Goal: Task Accomplishment & Management: Use online tool/utility

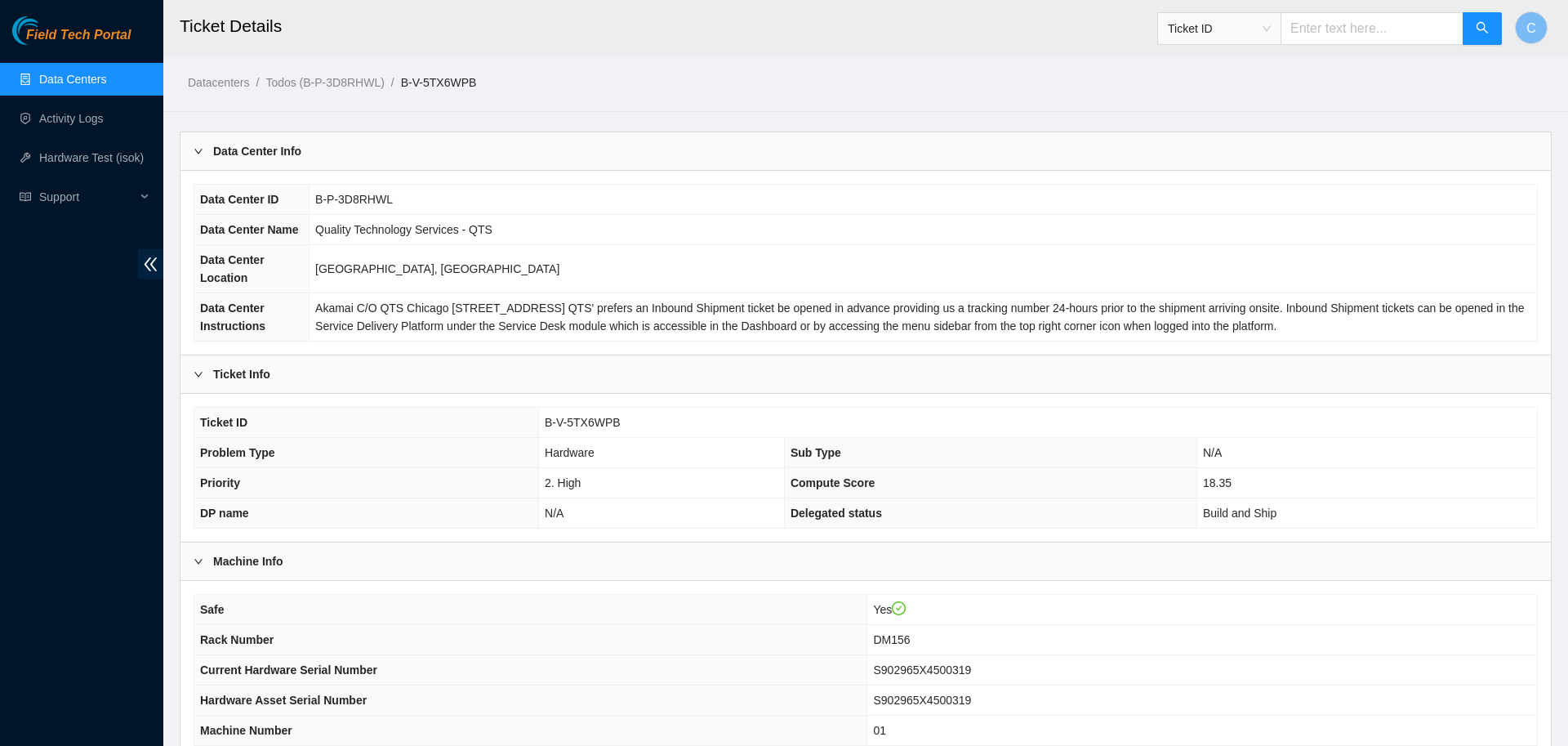
scroll to position [308, 0]
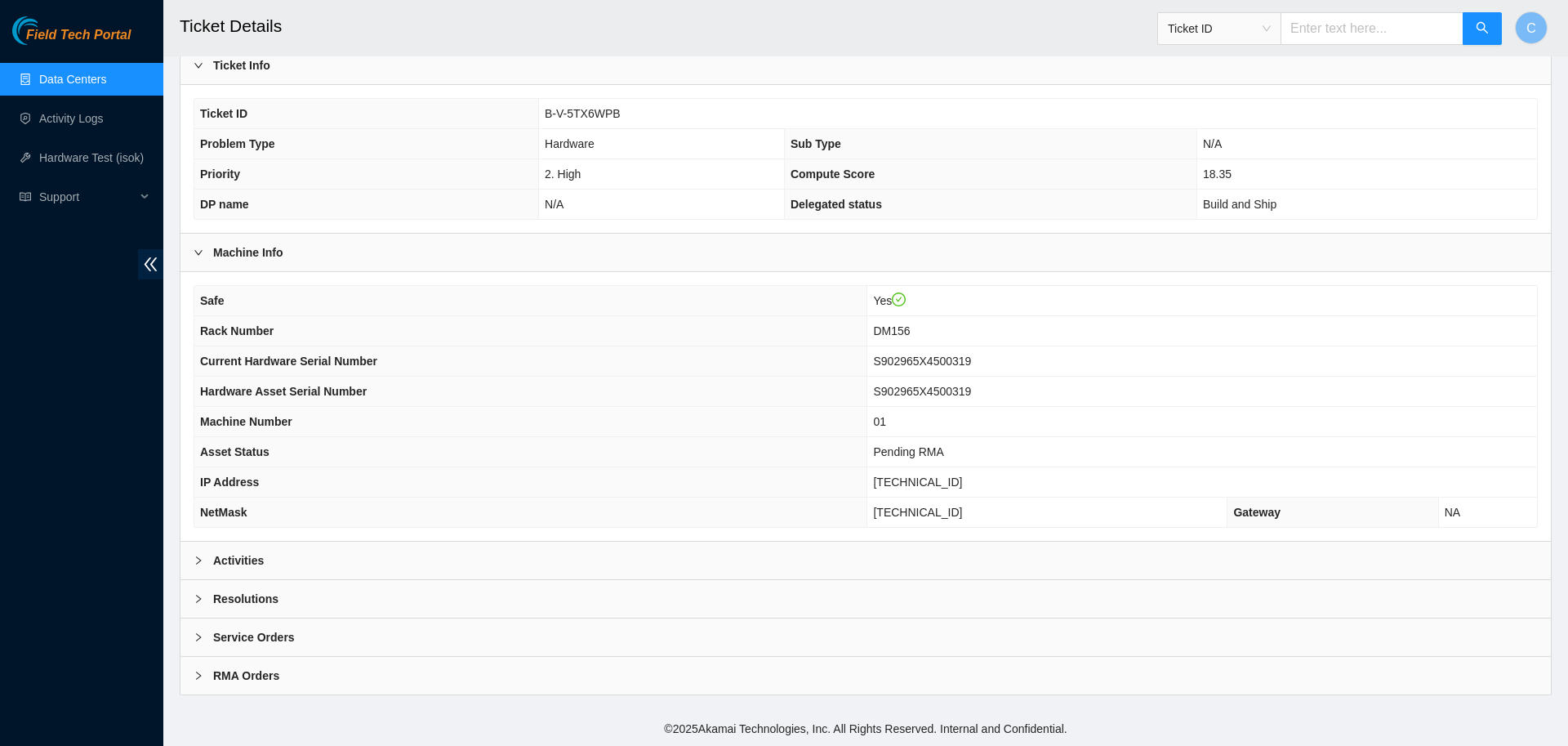
click at [60, 85] on link "Data Centers" at bounding box center [73, 79] width 67 height 13
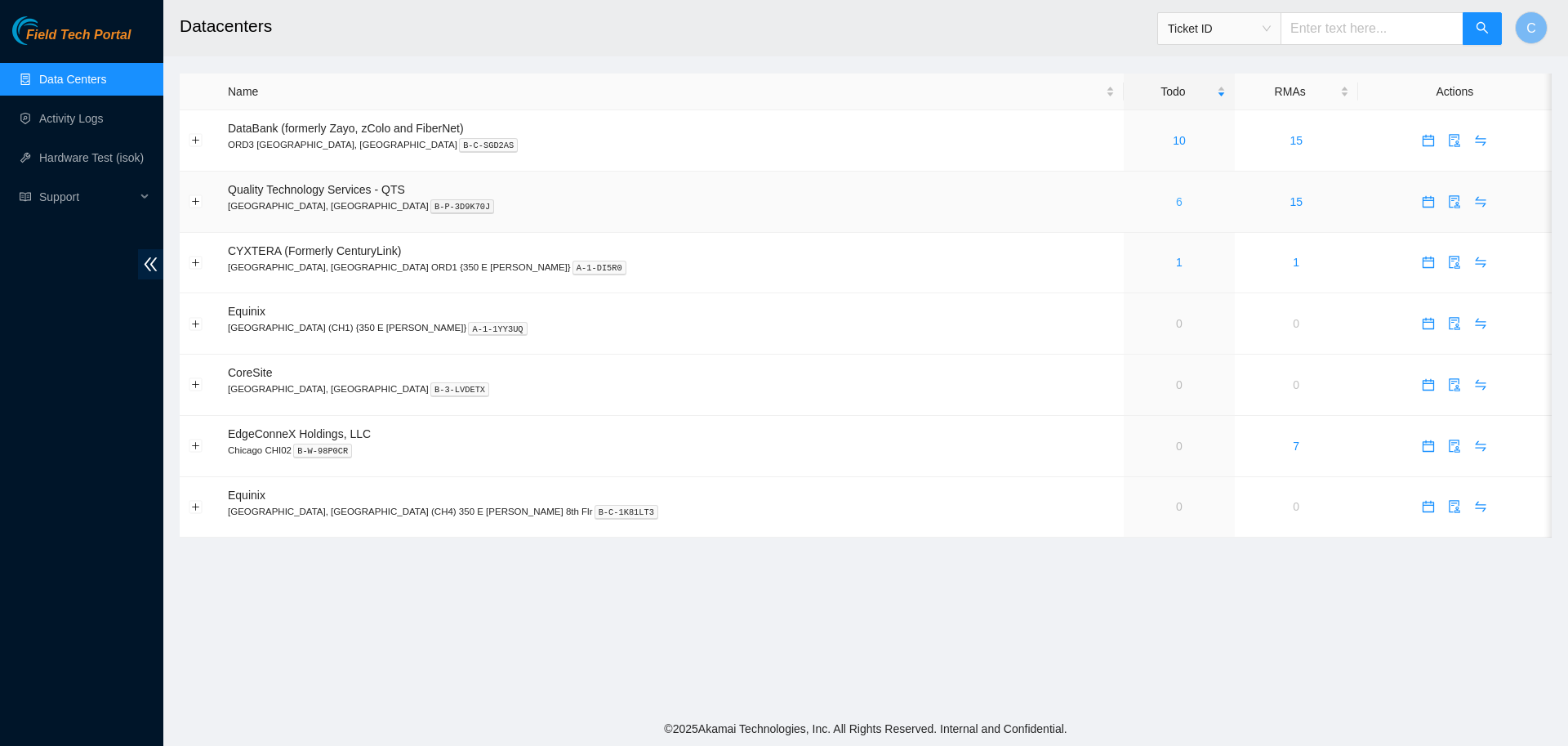
click at [1176, 208] on link "6" at bounding box center [1179, 201] width 7 height 13
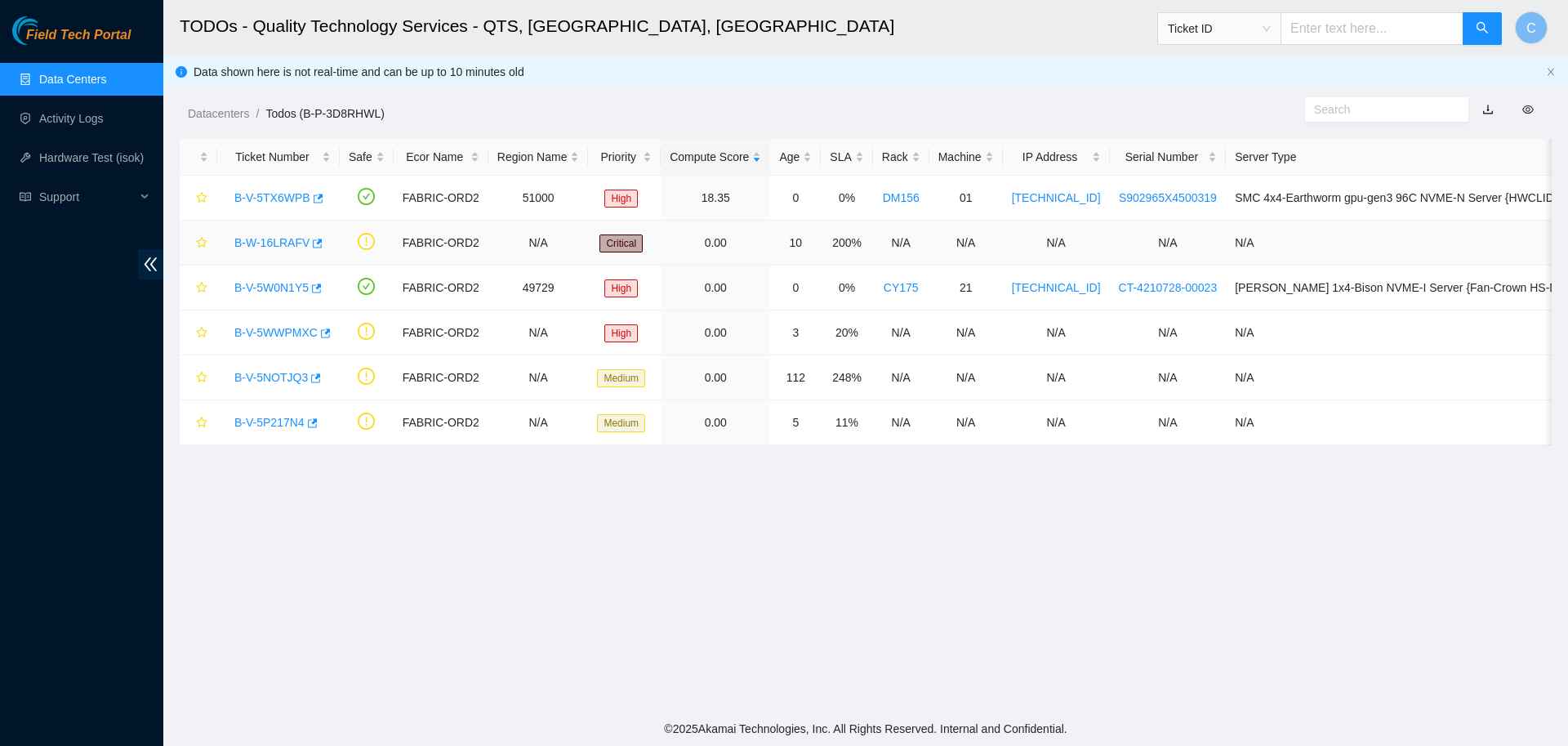
click at [268, 241] on link "B-W-16LRAFV" at bounding box center [272, 242] width 75 height 13
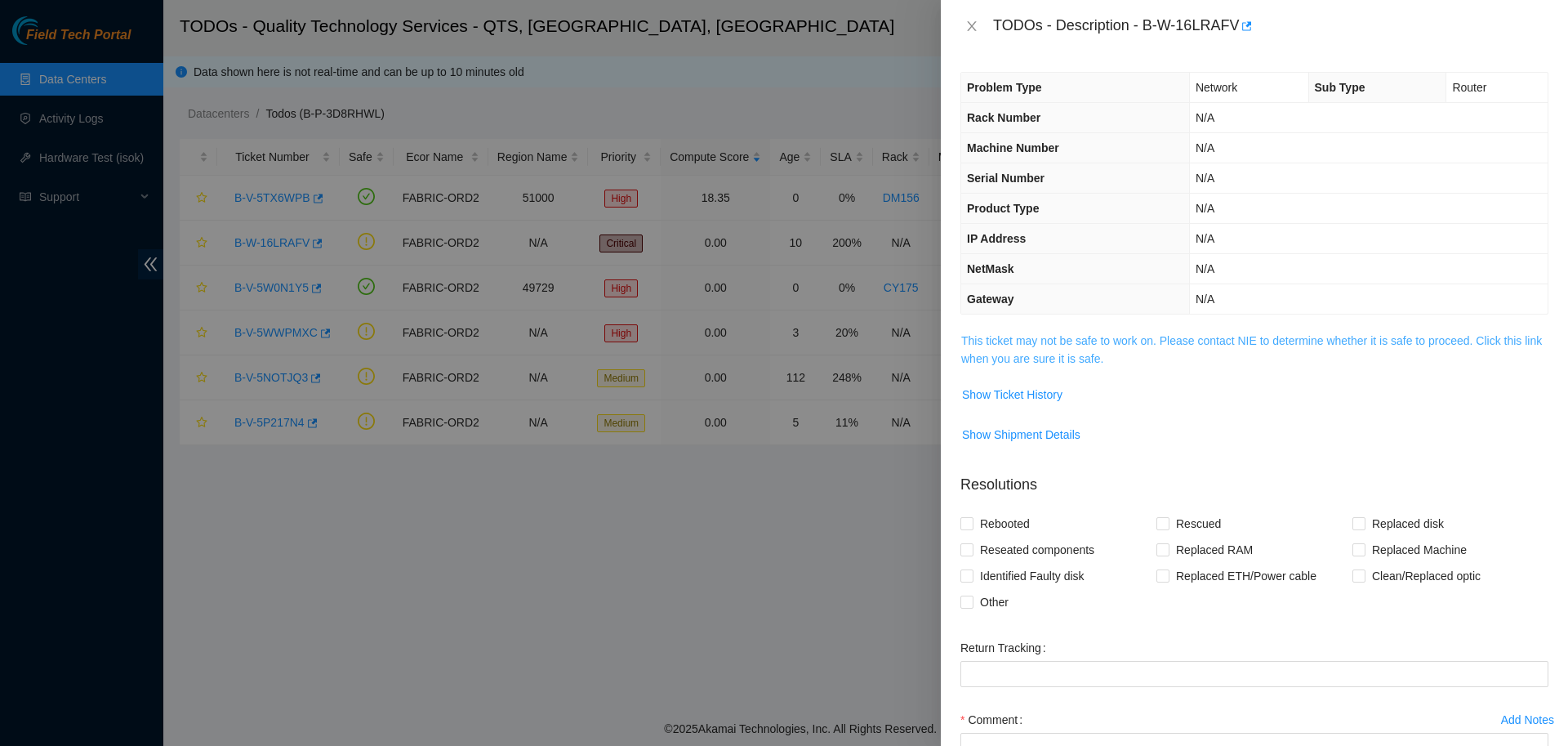
click at [1073, 347] on link "This ticket may not be safe to work on. Please contact NIE to determine whether…" at bounding box center [1252, 350] width 581 height 31
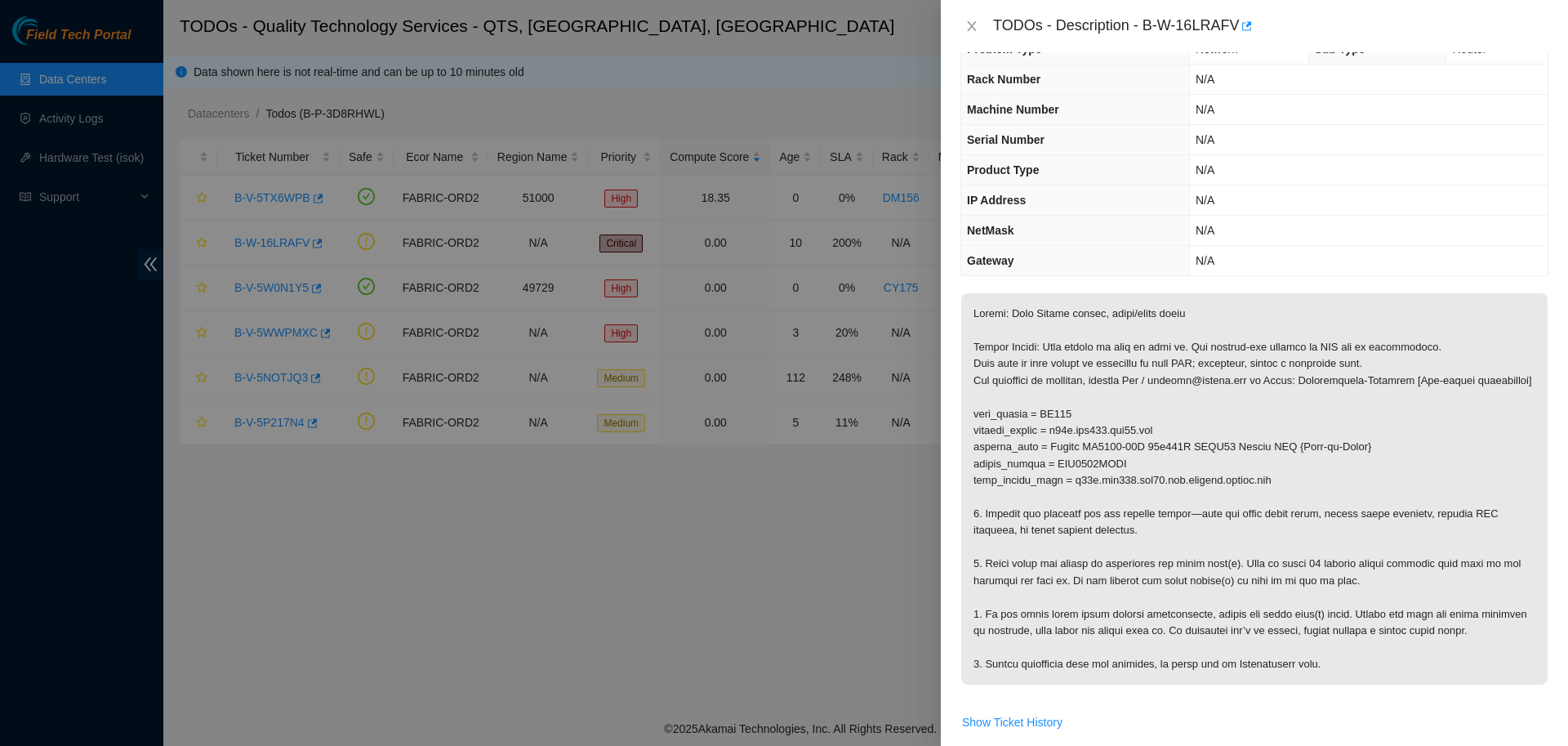
scroll to position [39, 0]
click at [1463, 472] on p at bounding box center [1254, 488] width 586 height 391
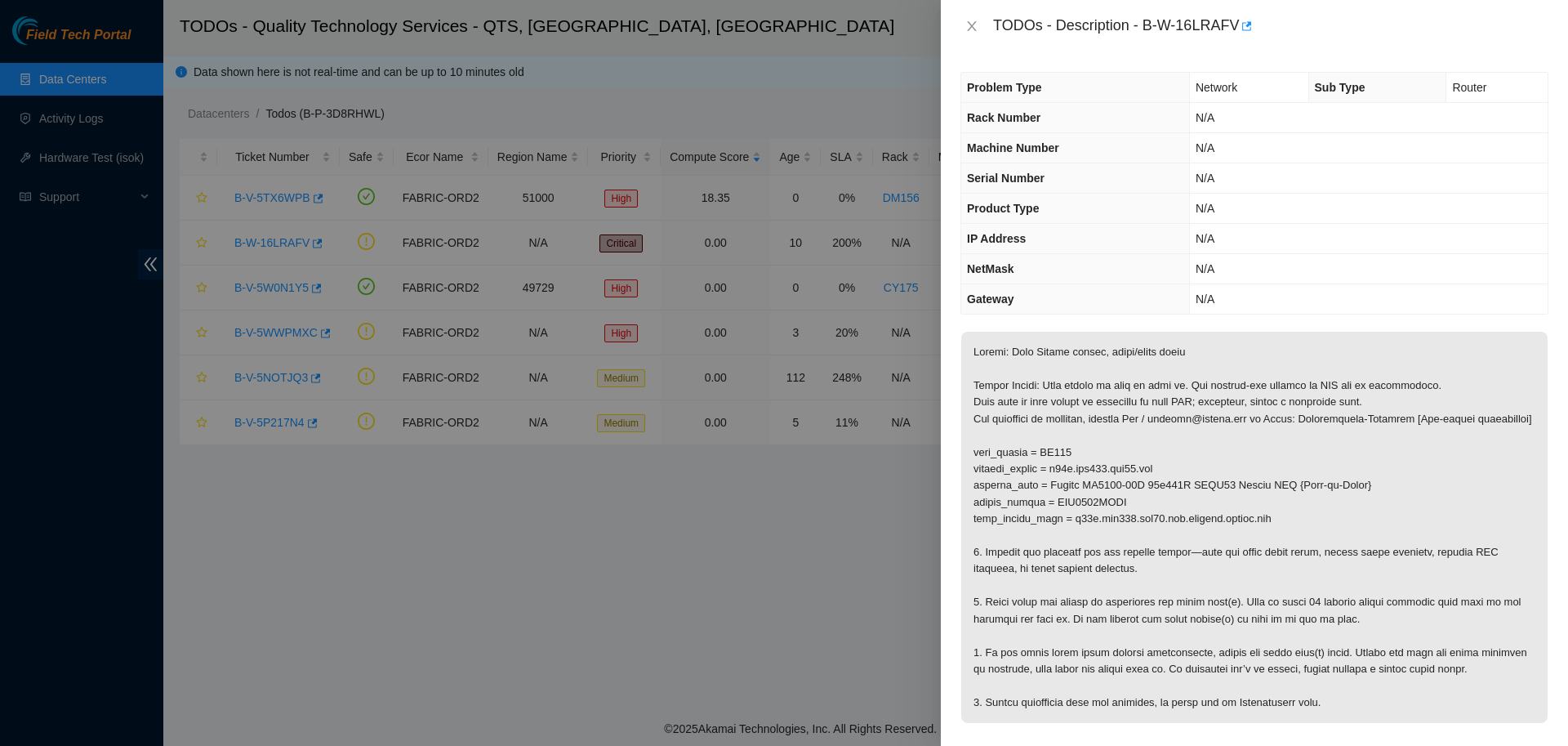
click at [331, 238] on div at bounding box center [784, 373] width 1568 height 746
drag, startPoint x: 1139, startPoint y: 25, endPoint x: 1232, endPoint y: 27, distance: 93.0
click at [1232, 27] on div "TODOs - Description - B-W-16LRAFV" at bounding box center [1271, 26] width 555 height 26
copy div "B-W-16LRAFV"
click at [649, 538] on div at bounding box center [784, 373] width 1568 height 746
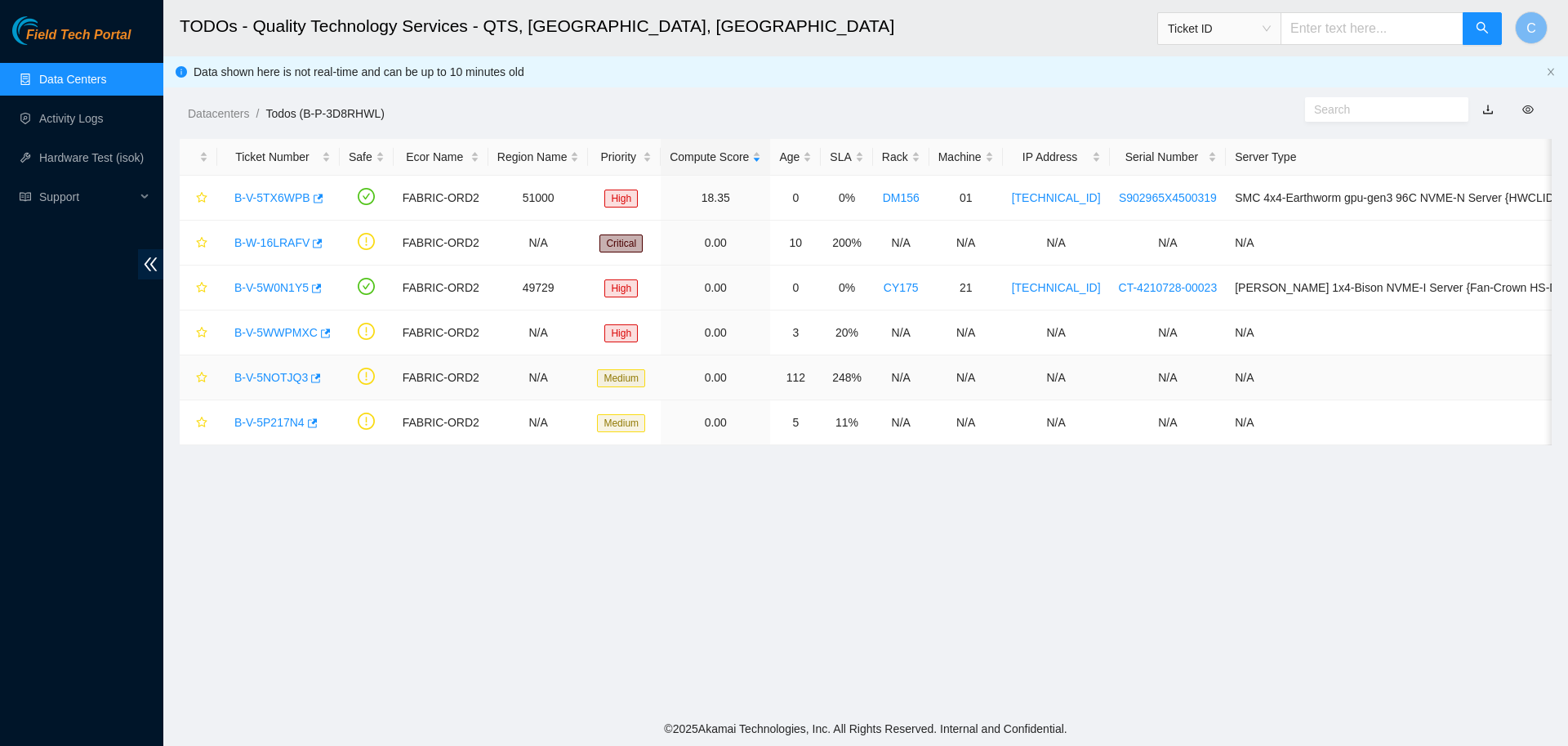
click at [285, 373] on link "B-V-5NOTJQ3" at bounding box center [271, 377] width 73 height 13
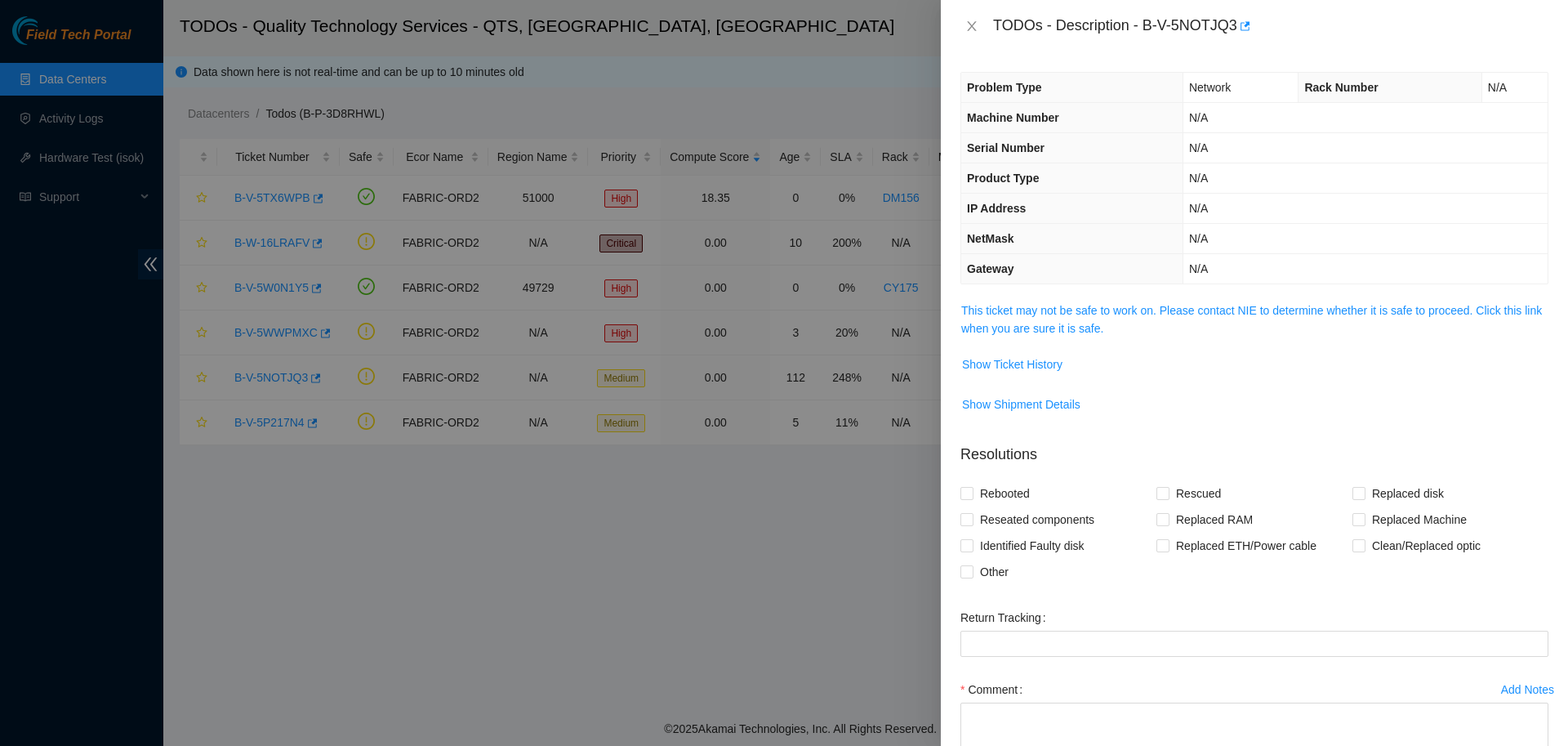
scroll to position [114, 0]
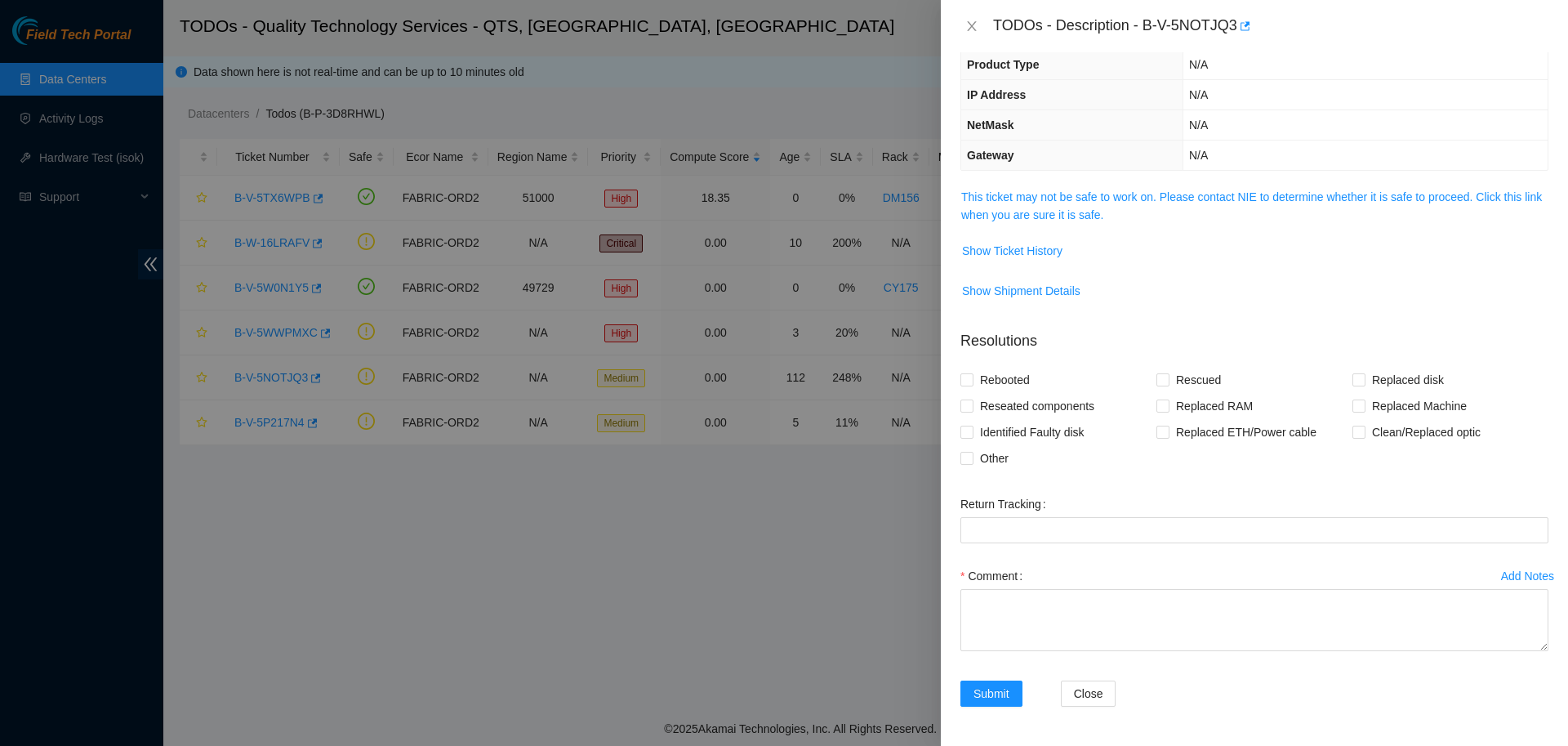
click at [1520, 581] on div "Add Notes" at bounding box center [1528, 575] width 53 height 11
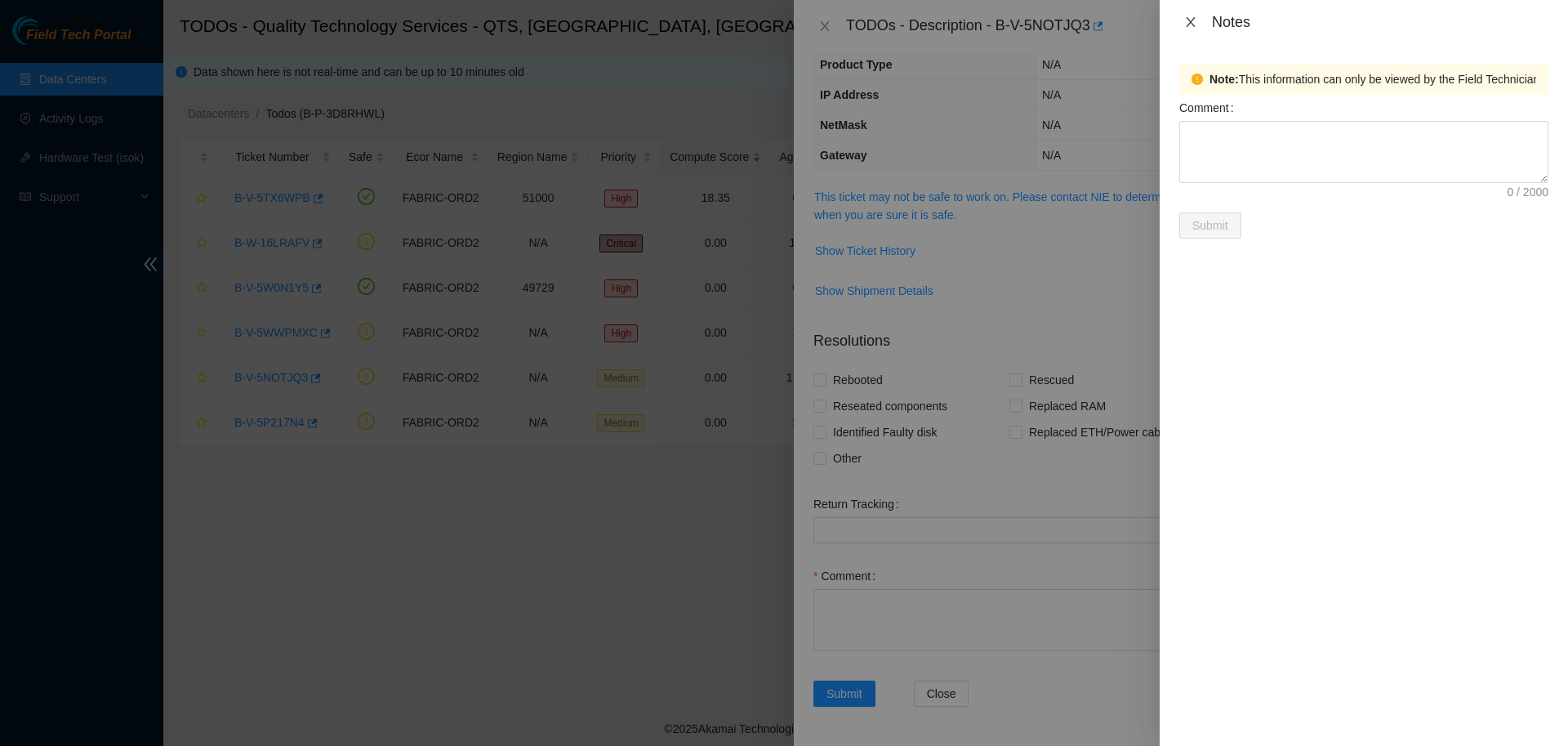
click at [1191, 22] on icon "close" at bounding box center [1190, 21] width 13 height 13
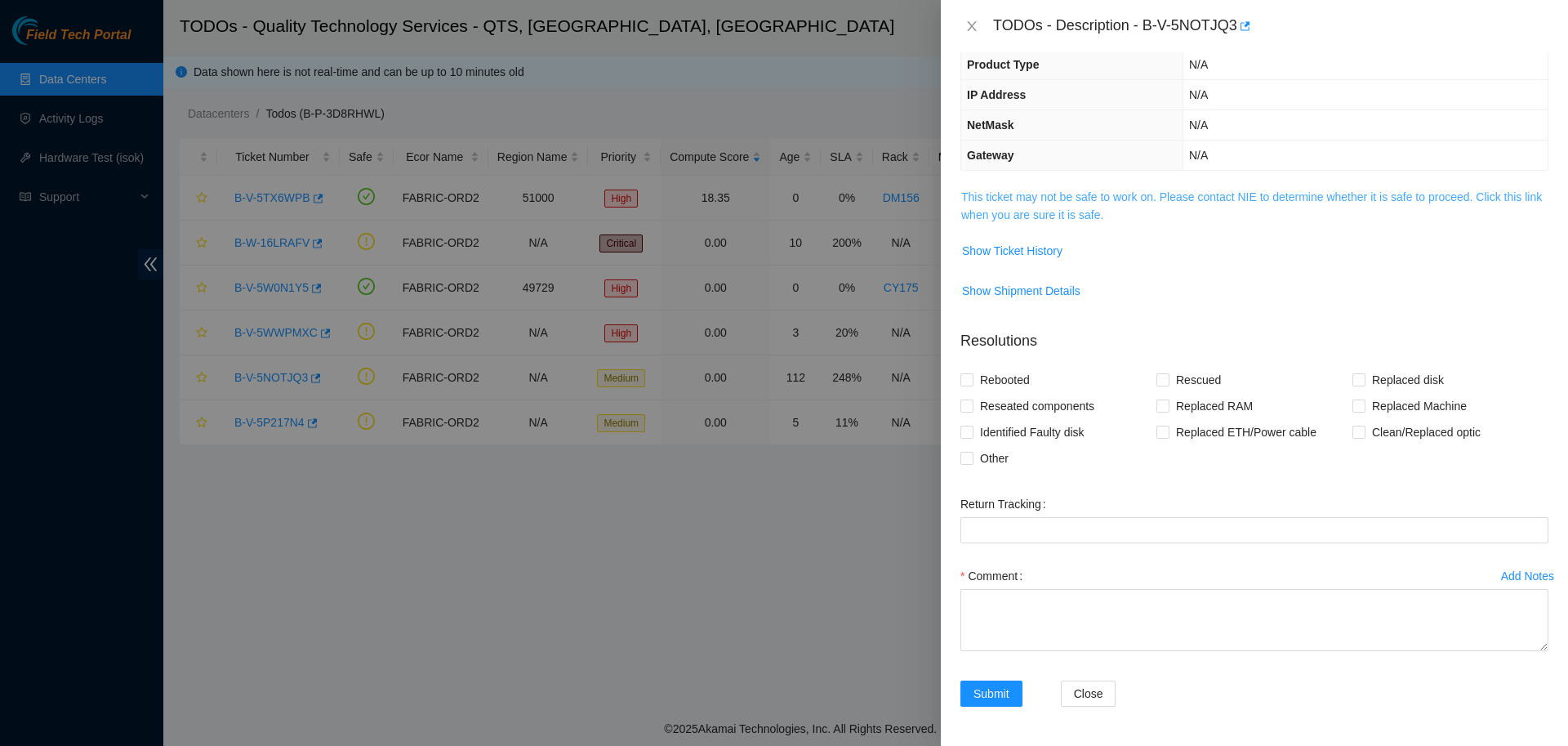
click at [1084, 202] on link "This ticket may not be safe to work on. Please contact NIE to determine whether…" at bounding box center [1252, 206] width 581 height 31
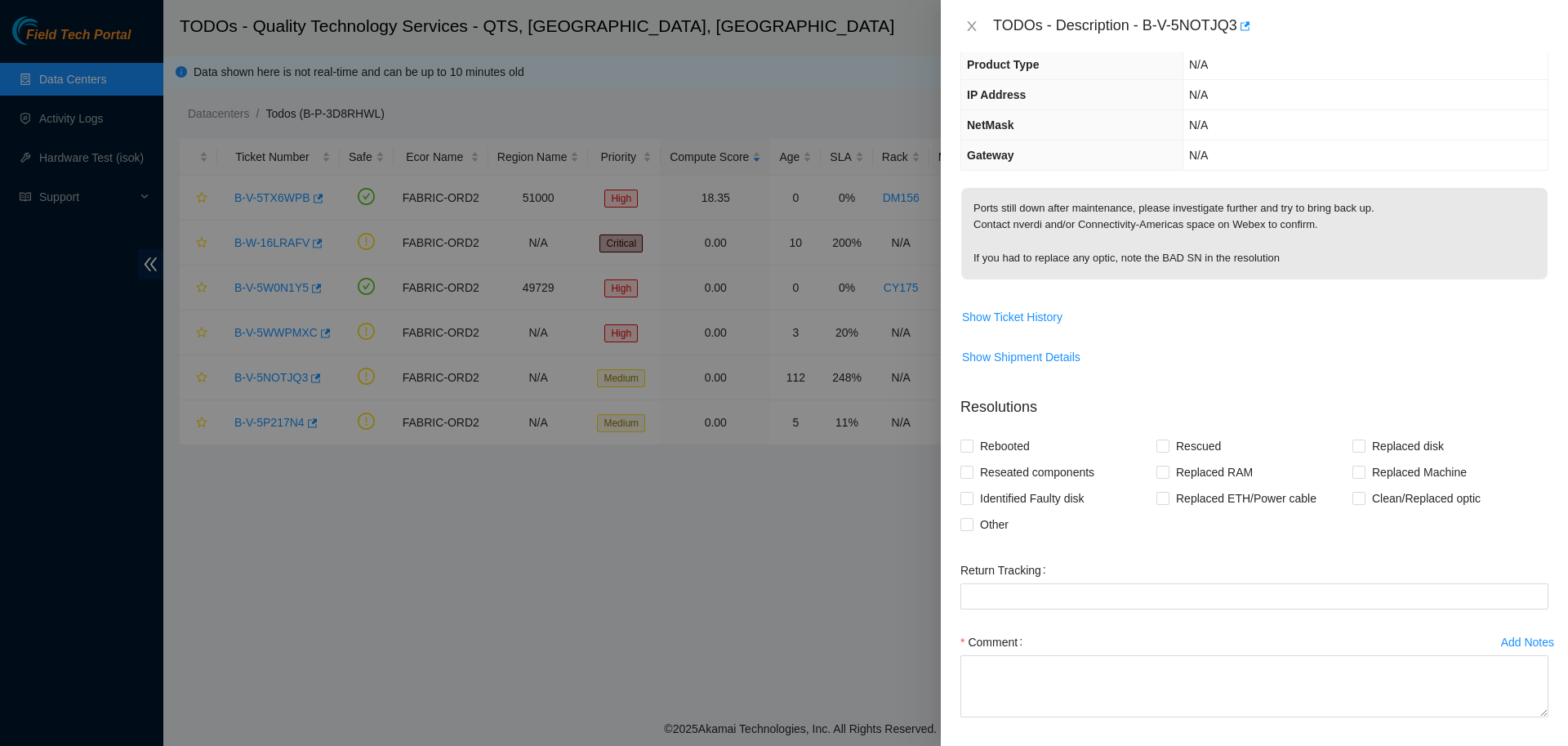
scroll to position [22, 0]
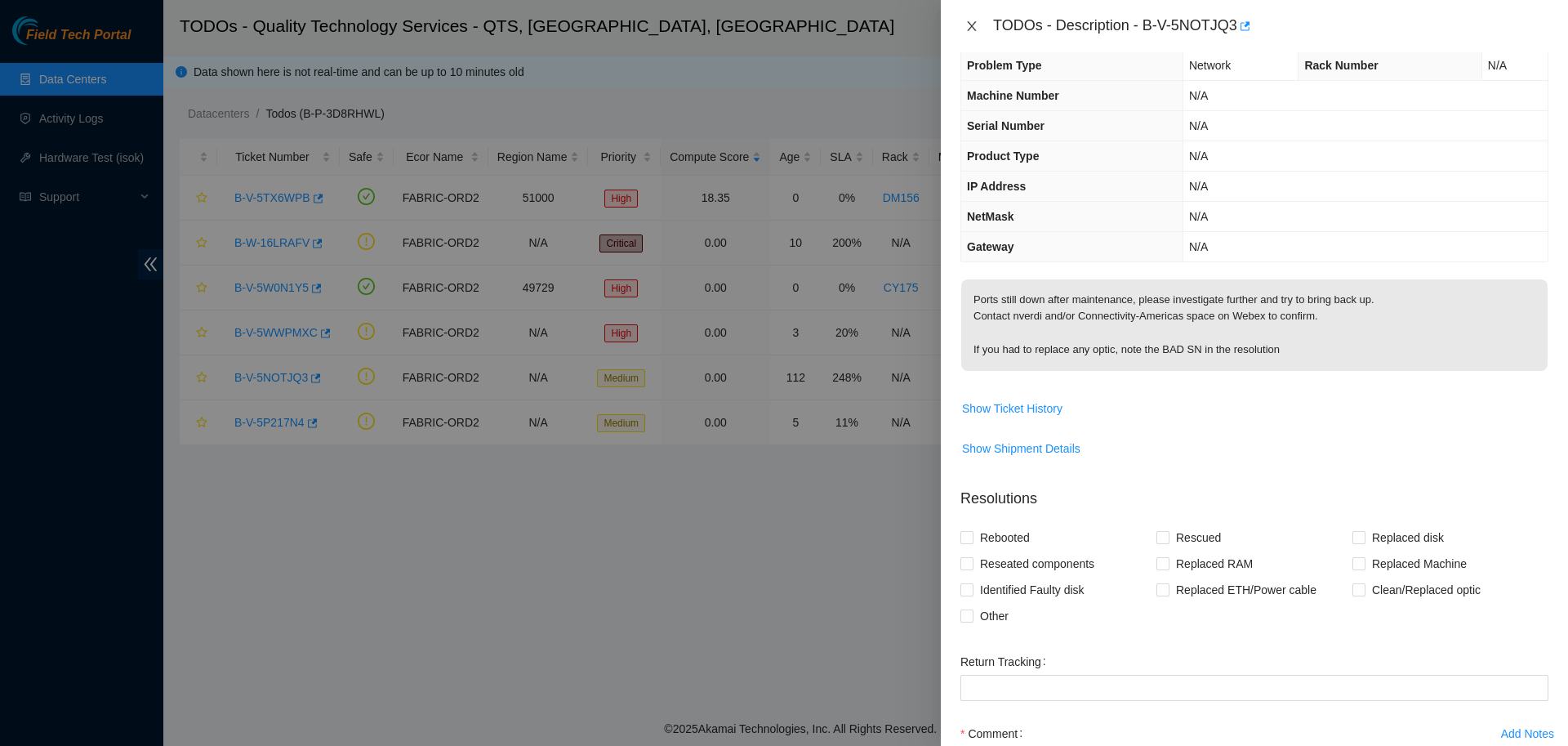
click at [967, 28] on icon "close" at bounding box center [972, 26] width 13 height 13
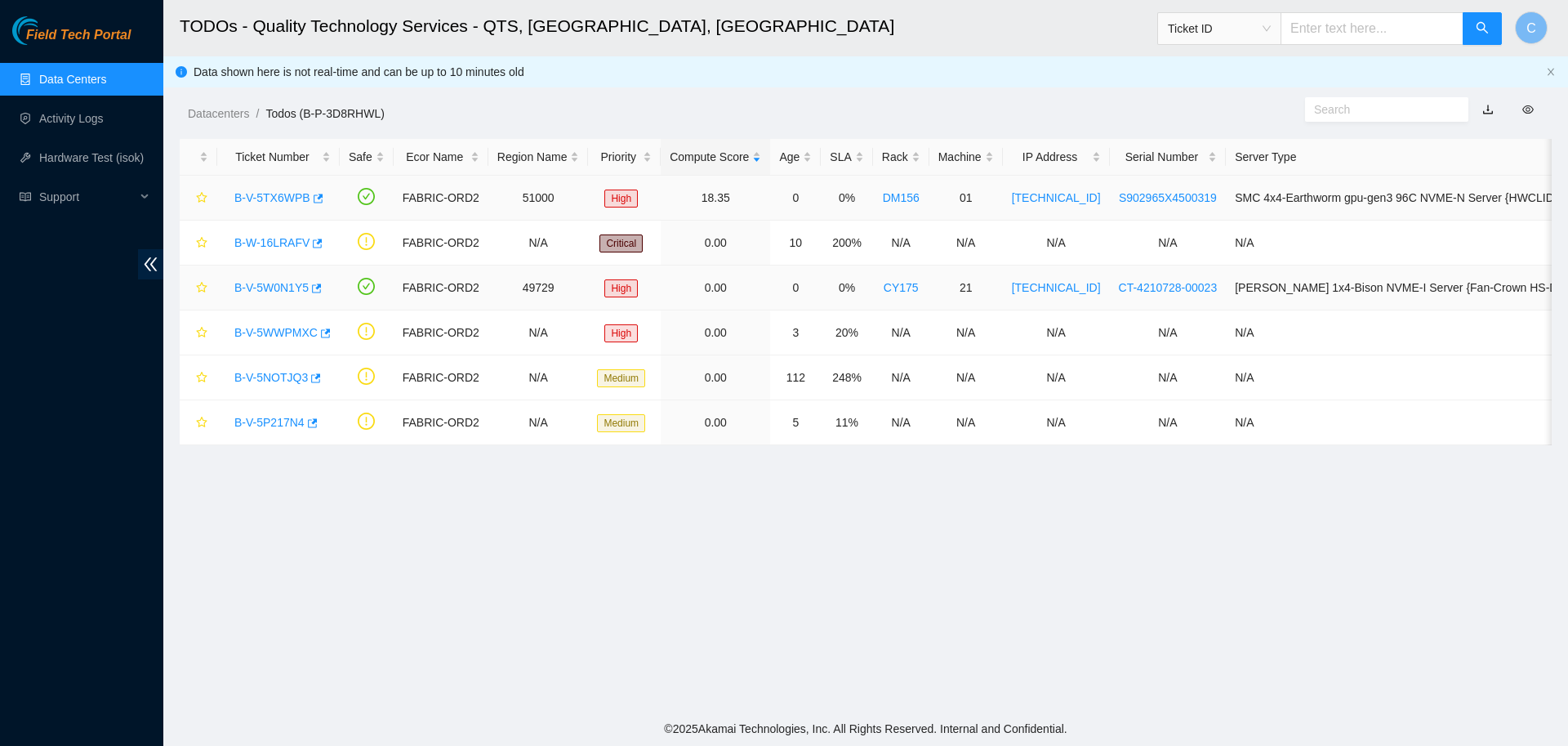
scroll to position [31, 0]
click at [285, 242] on link "B-W-16LRAFV" at bounding box center [272, 242] width 75 height 13
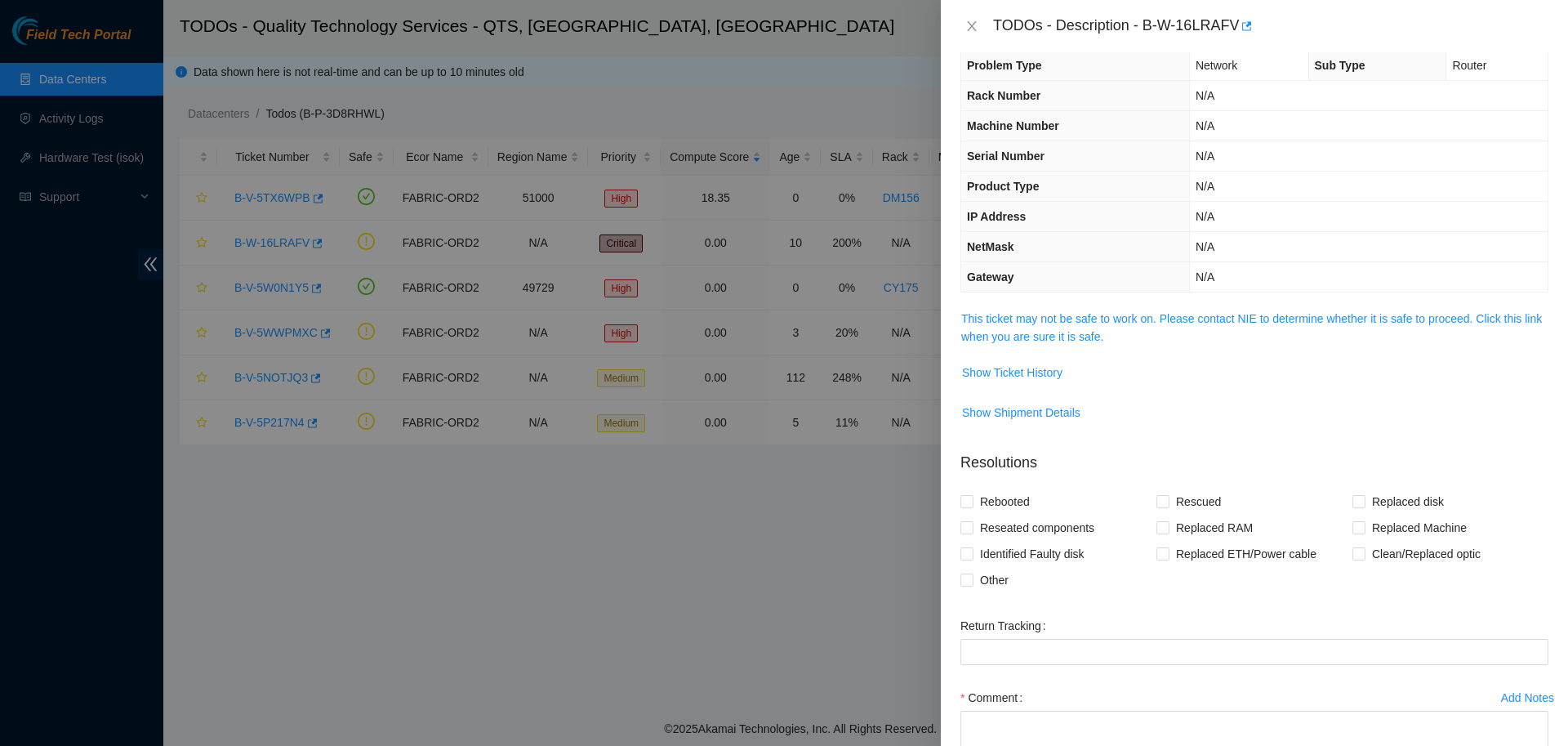
click at [1048, 327] on span "This ticket may not be safe to work on. Please contact NIE to determine whether…" at bounding box center [1254, 327] width 586 height 36
click at [1065, 320] on link "This ticket may not be safe to work on. Please contact NIE to determine whether…" at bounding box center [1252, 327] width 581 height 31
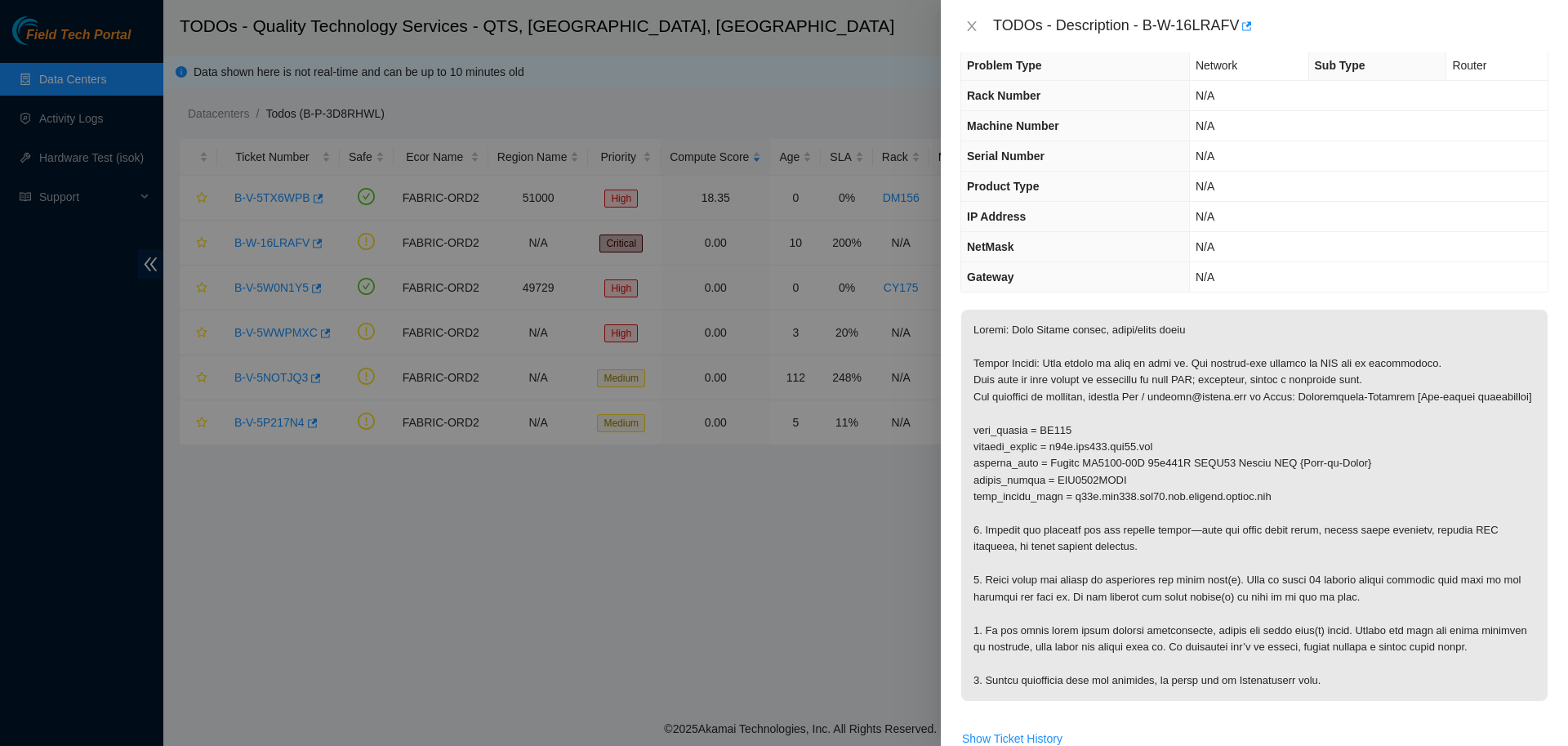
scroll to position [134, 0]
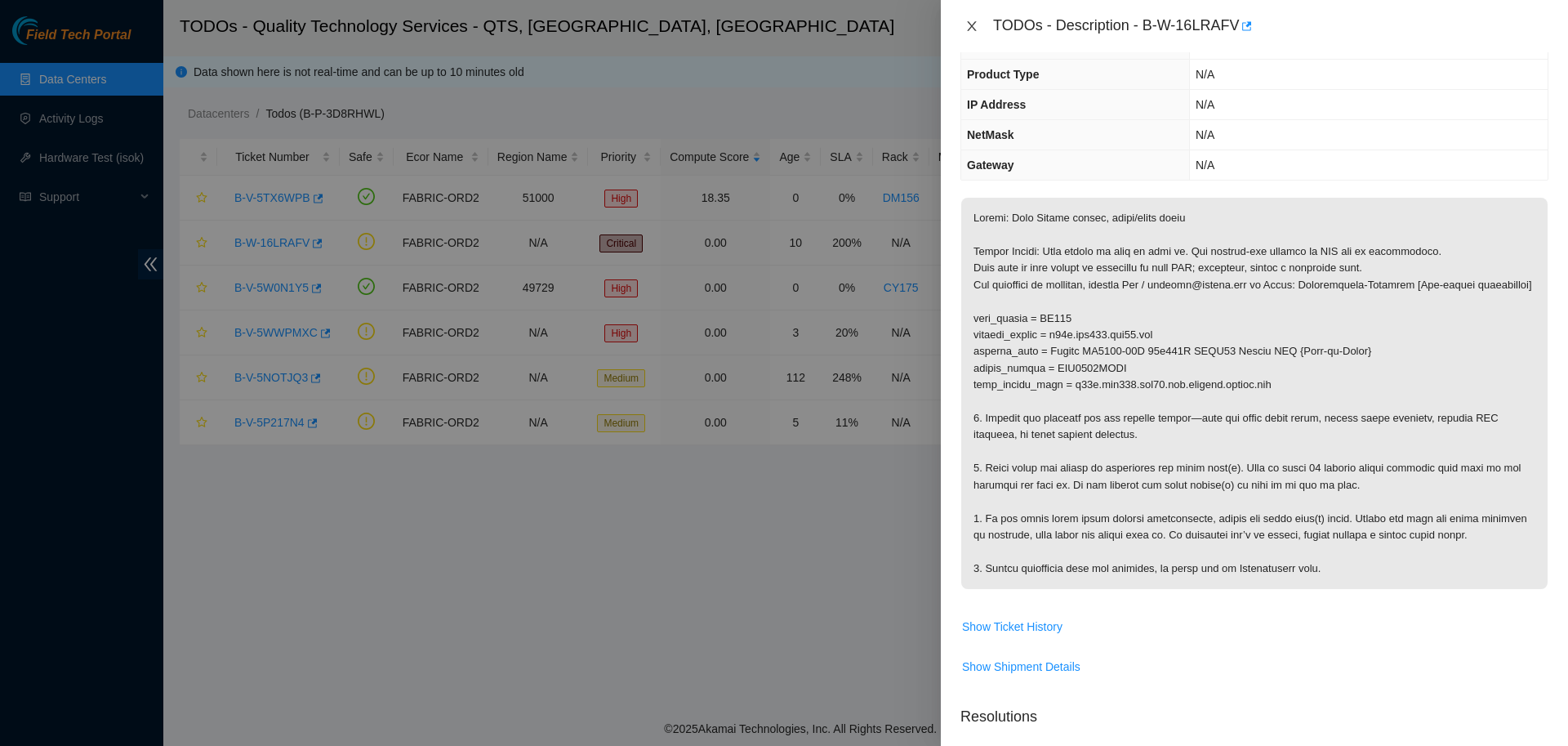
click at [972, 30] on icon "close" at bounding box center [972, 26] width 13 height 13
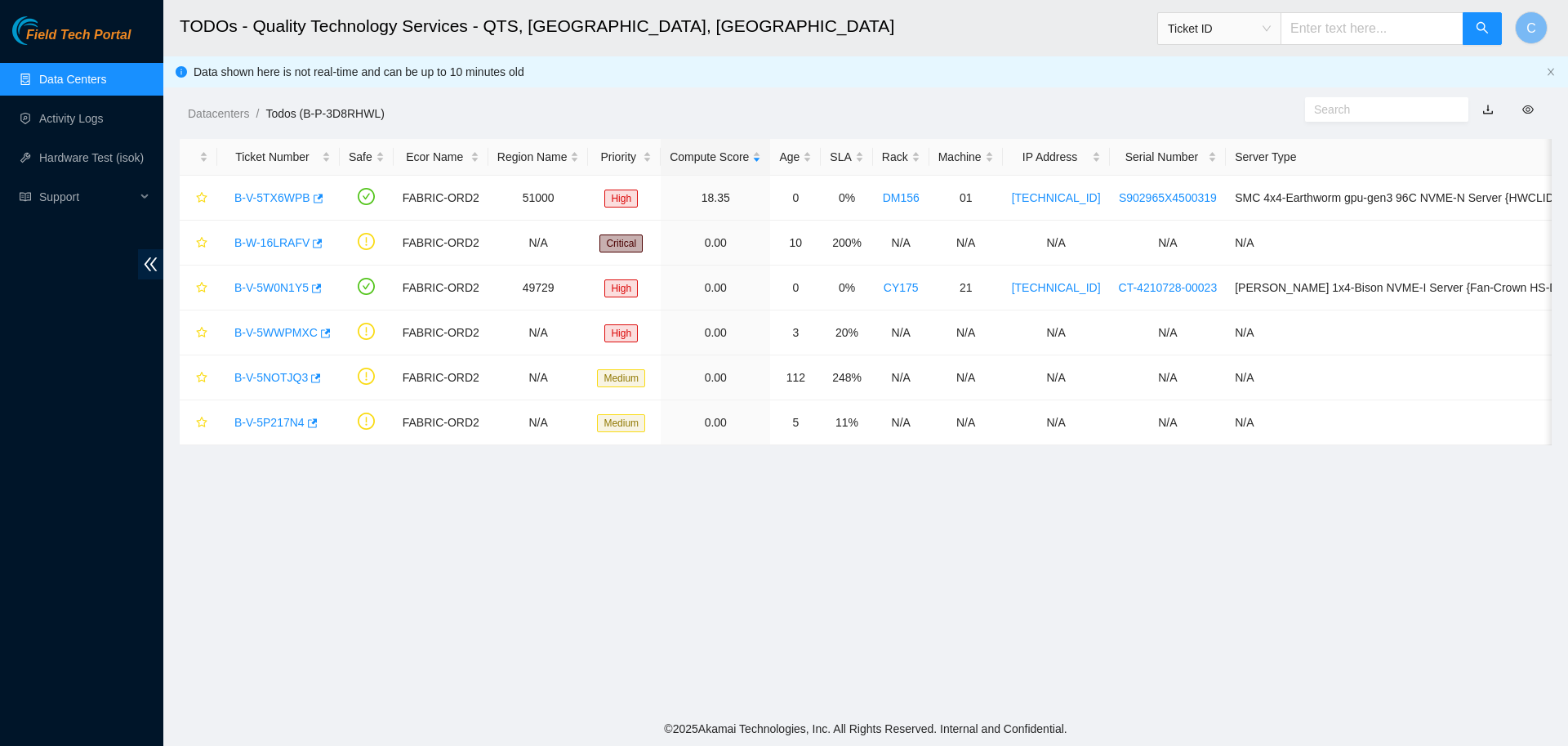
scroll to position [150, 0]
click at [790, 161] on div "Age" at bounding box center [796, 156] width 32 height 18
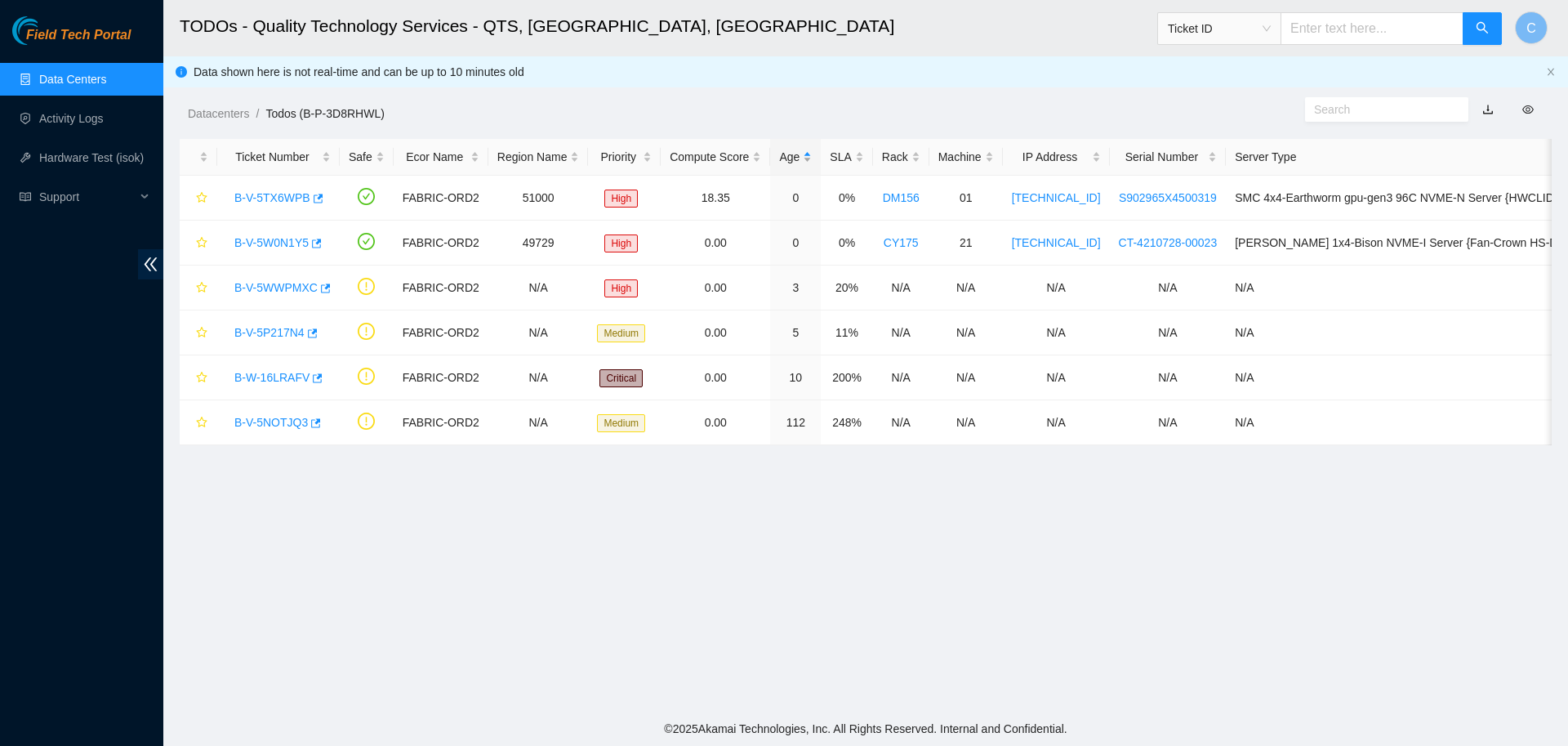
click at [790, 161] on div "Age" at bounding box center [796, 156] width 32 height 18
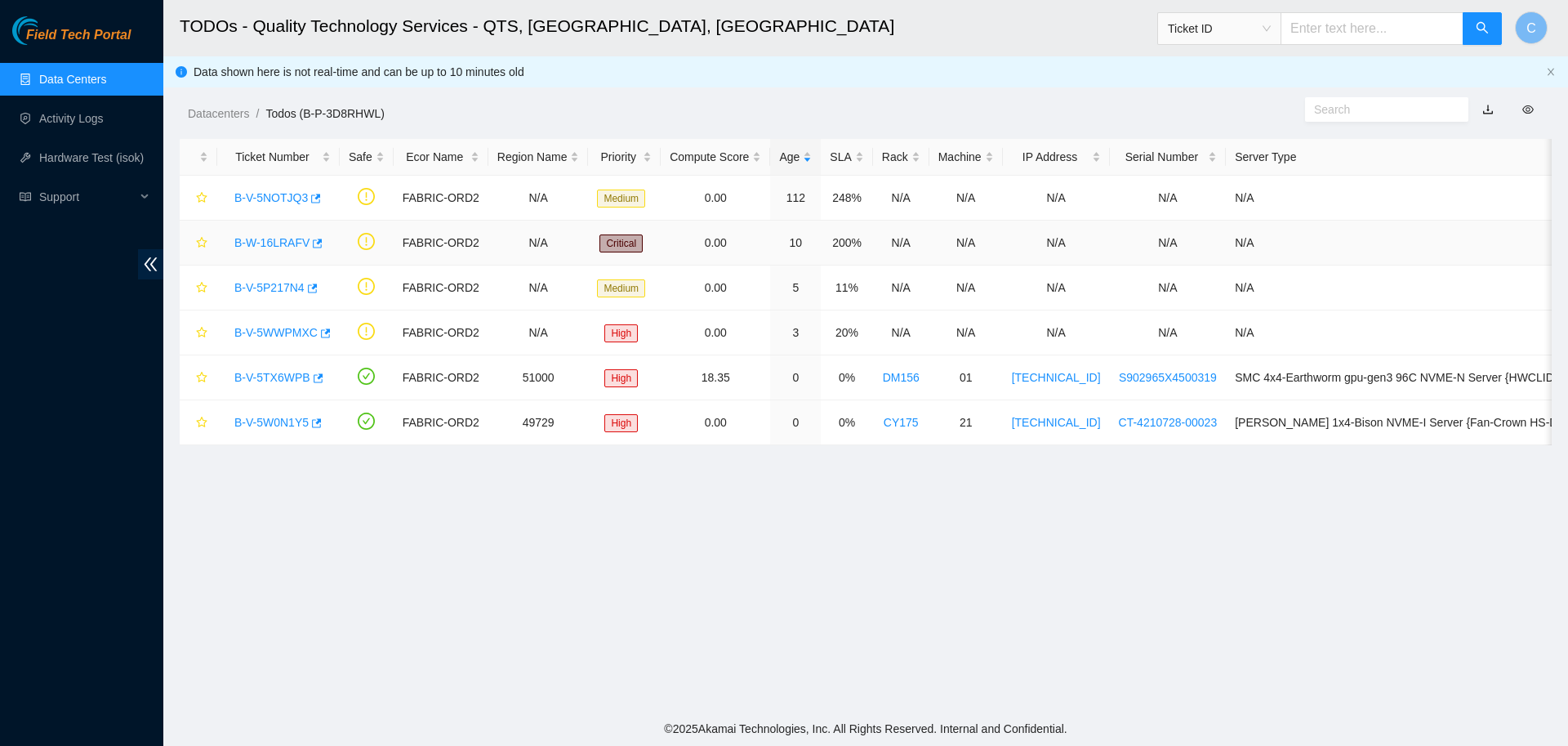
click at [271, 247] on link "B-W-16LRAFV" at bounding box center [272, 242] width 75 height 13
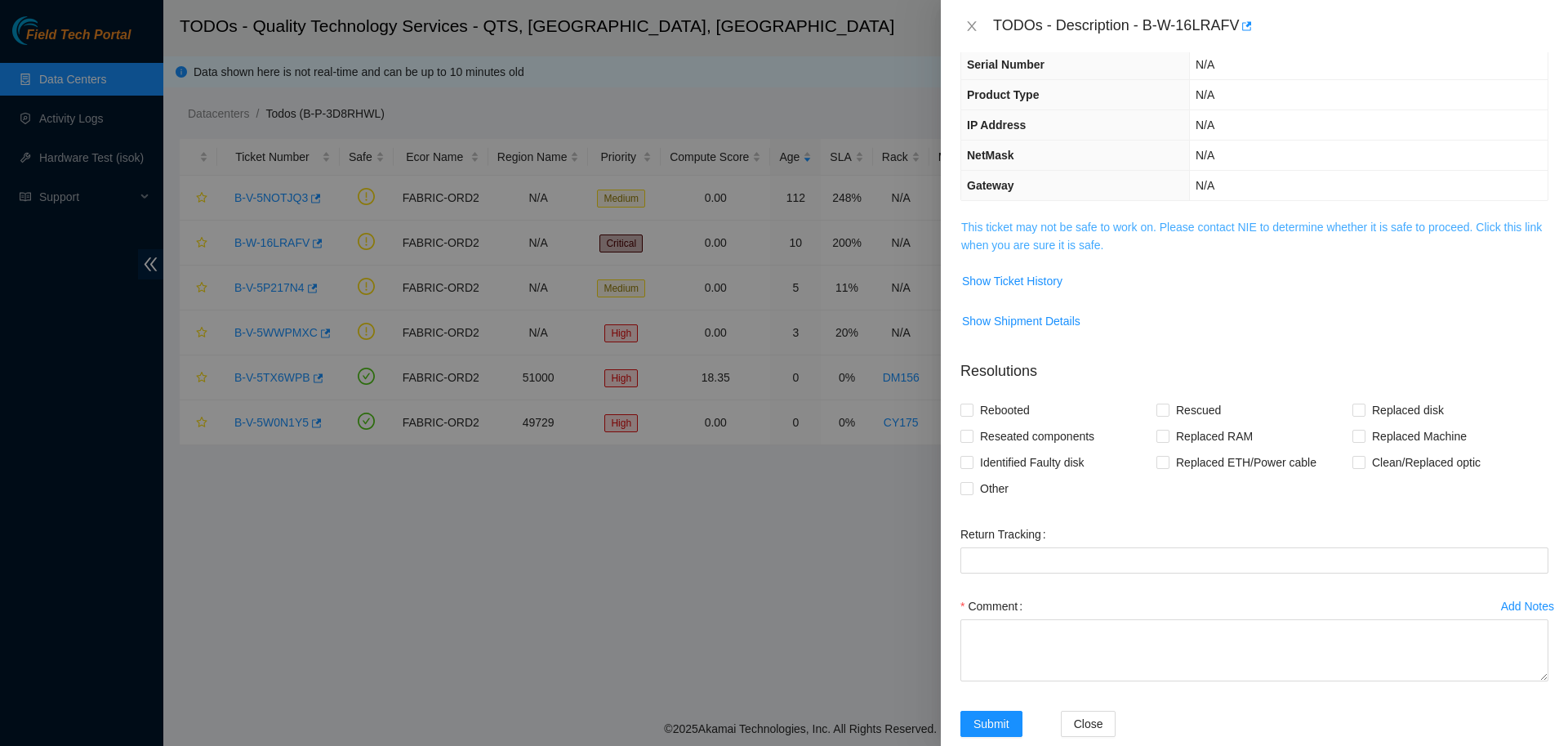
click at [1048, 238] on link "This ticket may not be safe to work on. Please contact NIE to determine whether…" at bounding box center [1252, 236] width 581 height 31
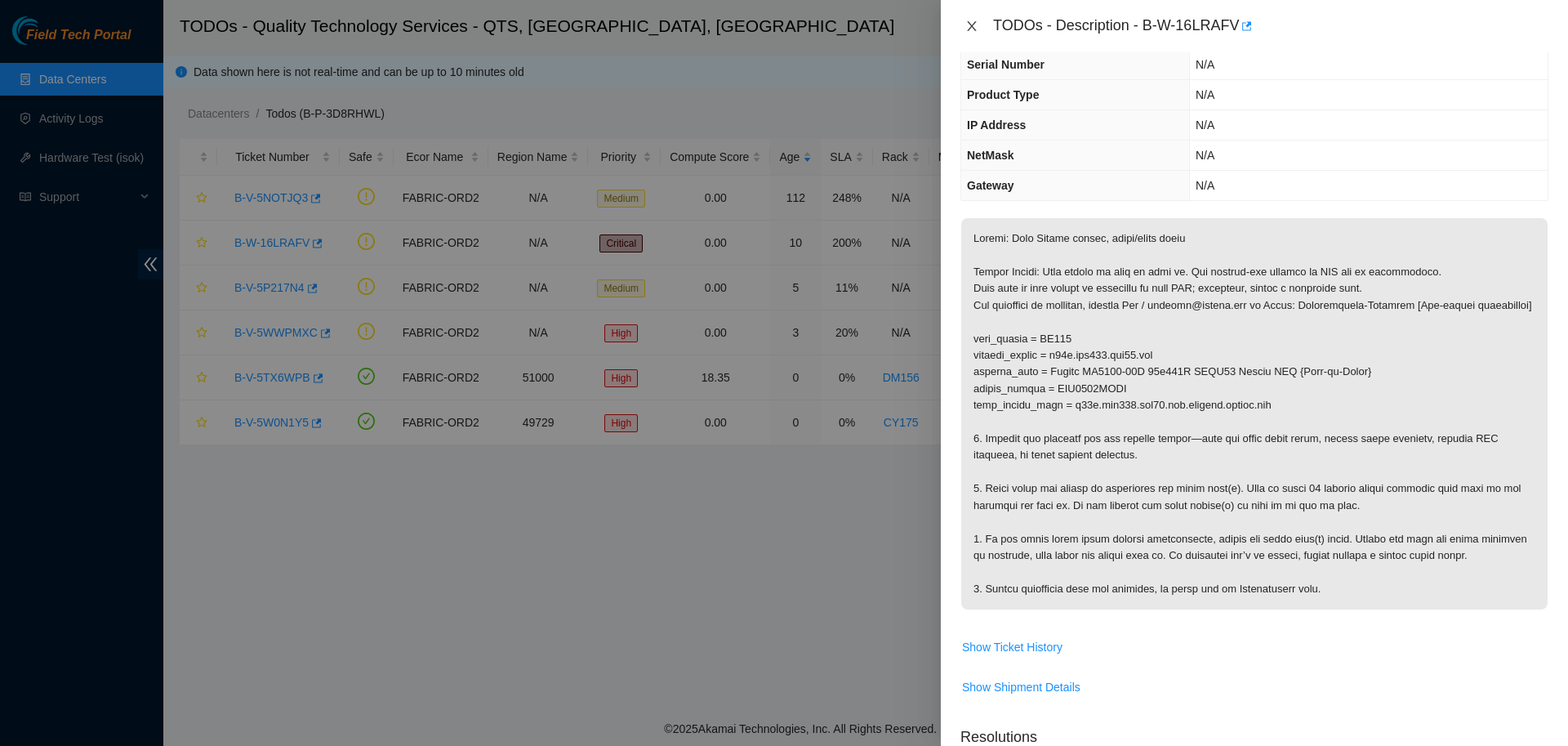
click at [970, 23] on icon "close" at bounding box center [972, 26] width 13 height 13
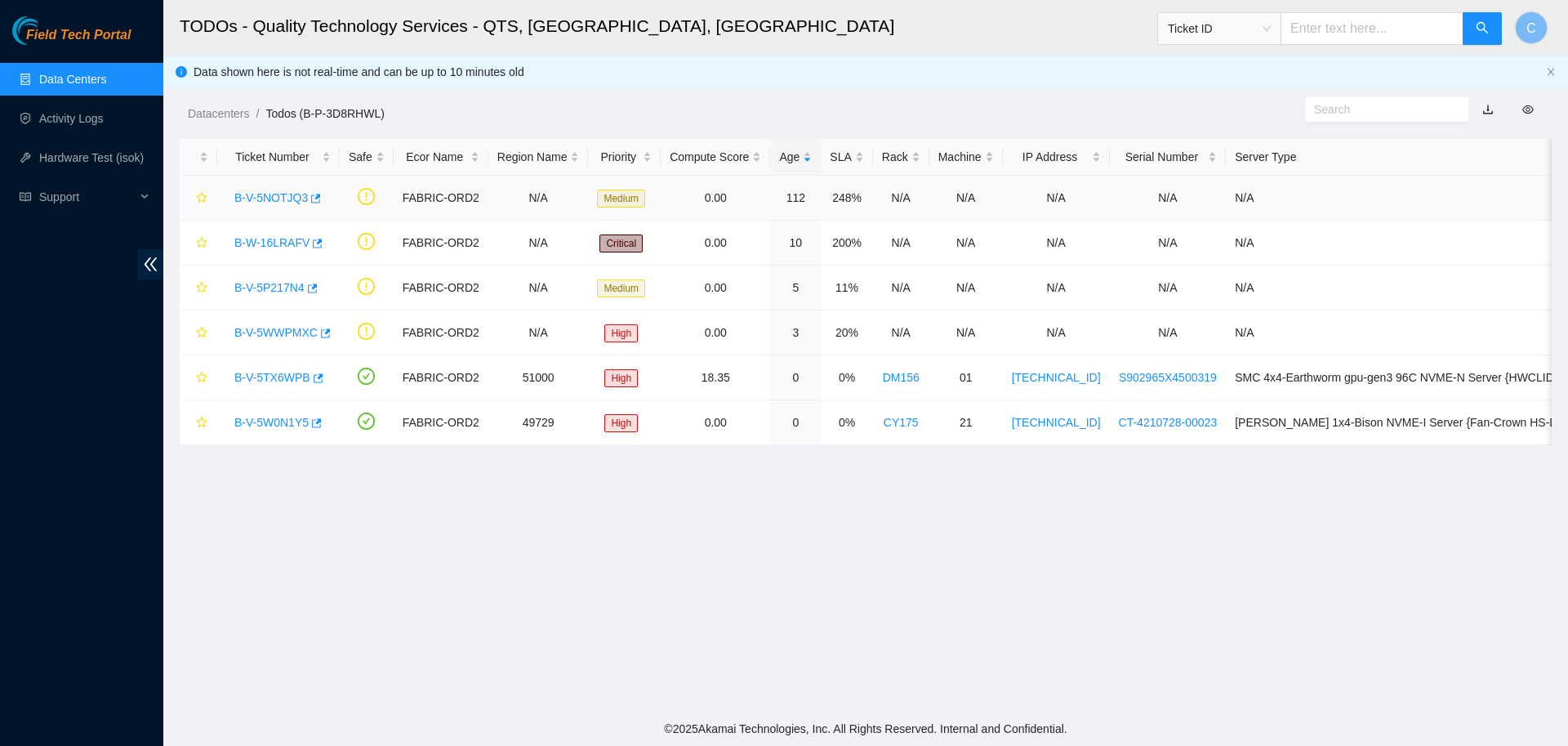
scroll to position [150, 0]
click at [271, 202] on link "B-V-5NOTJQ3" at bounding box center [271, 197] width 73 height 13
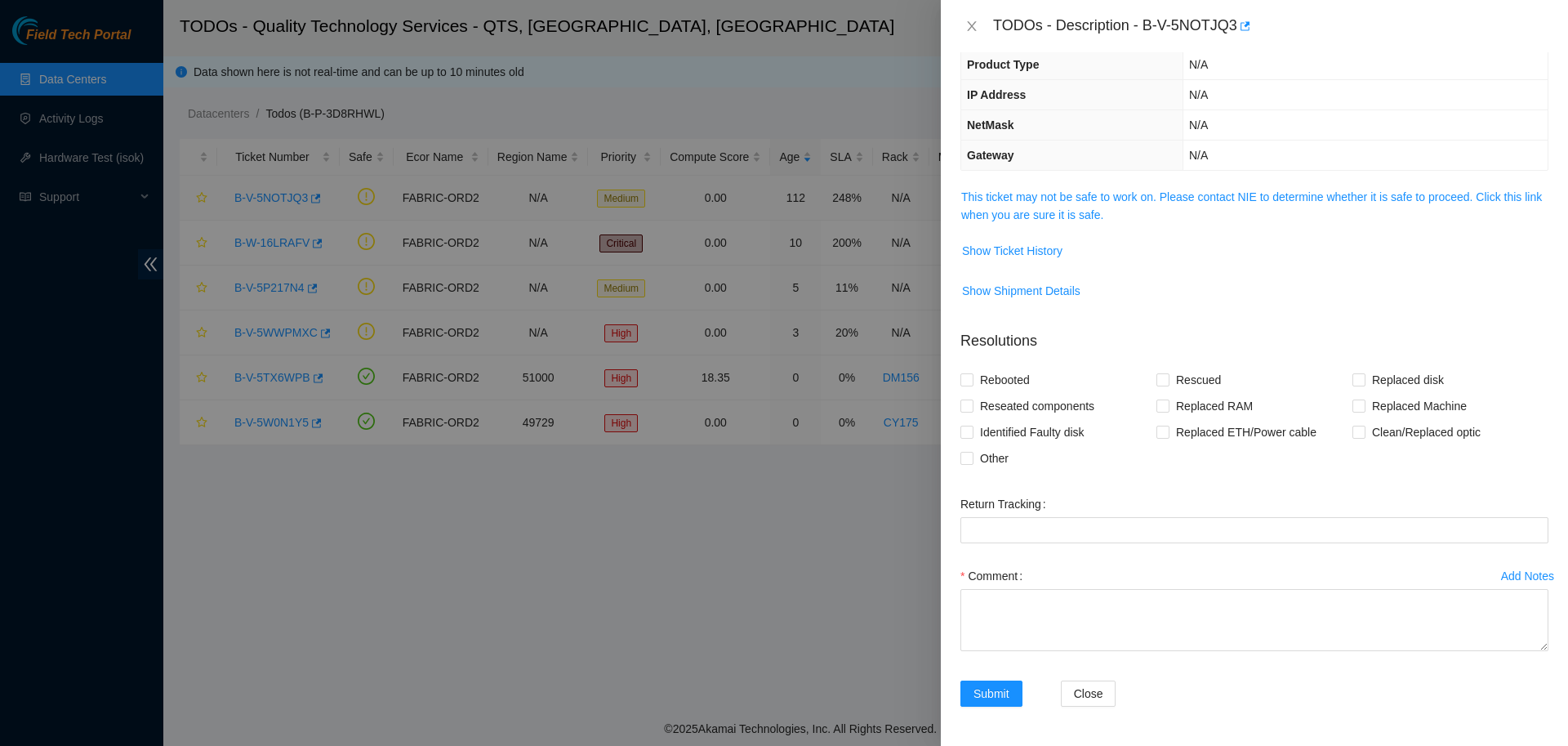
scroll to position [114, 0]
click at [1060, 201] on link "This ticket may not be safe to work on. Please contact NIE to determine whether…" at bounding box center [1252, 206] width 581 height 31
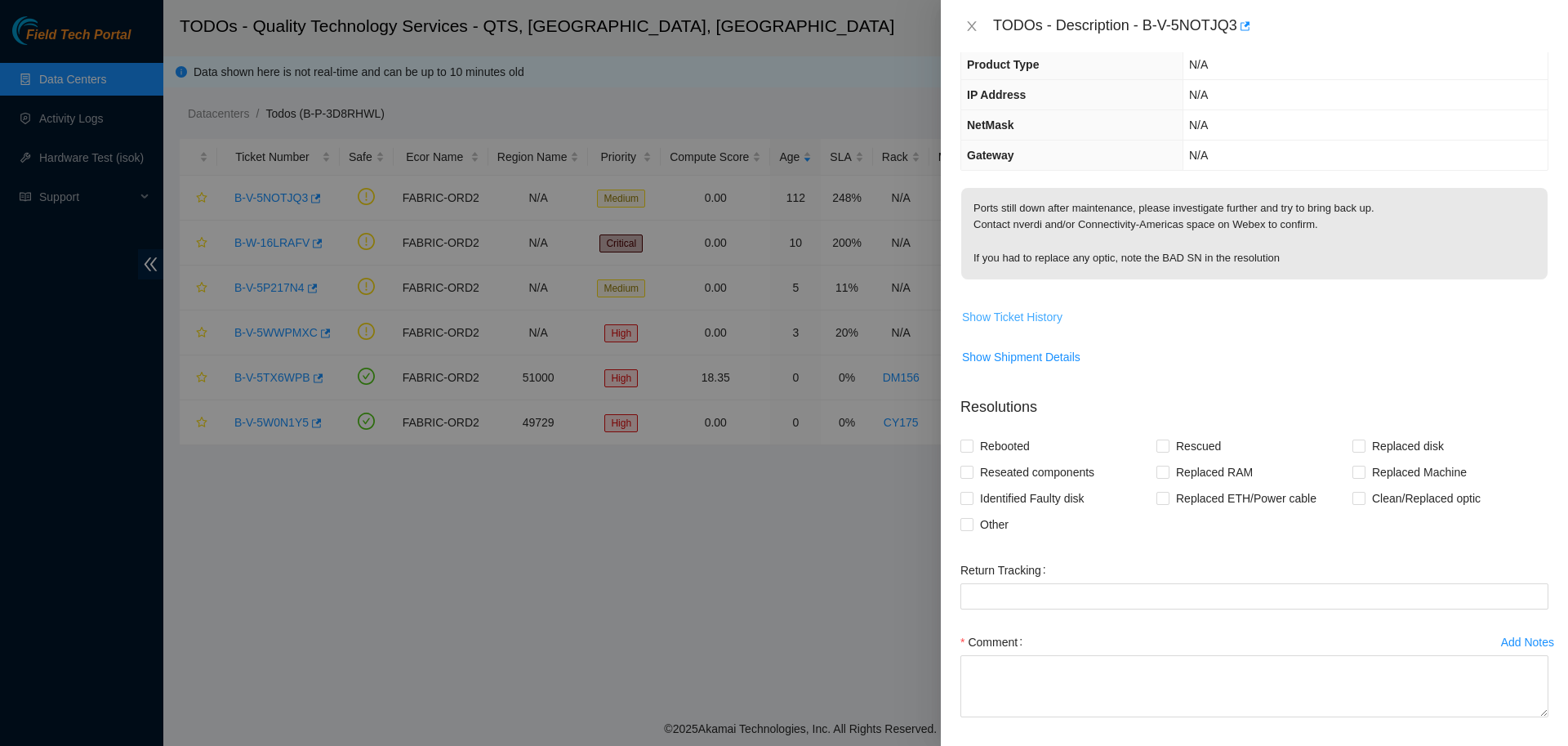
click at [1028, 320] on span "Show Ticket History" at bounding box center [1013, 316] width 101 height 18
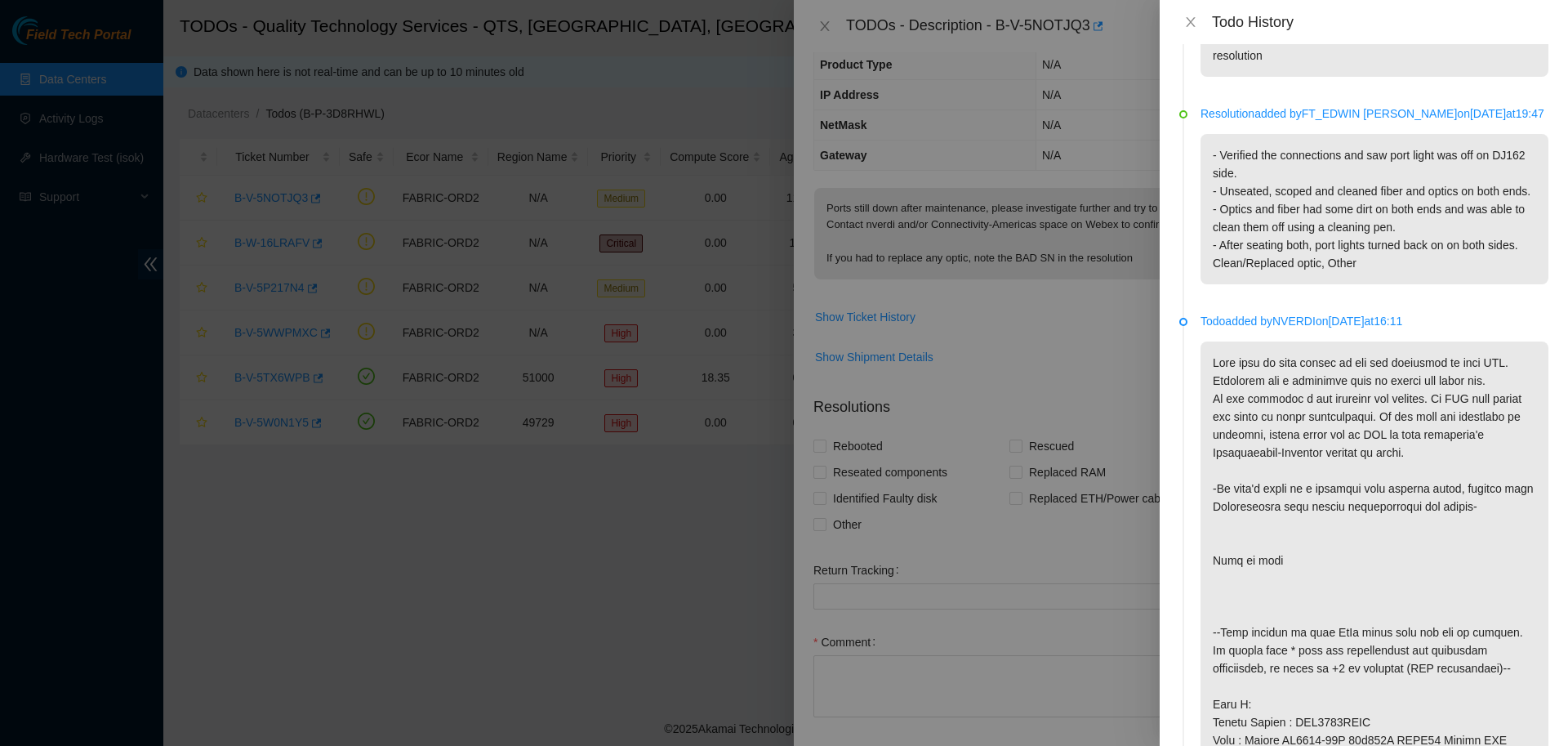
scroll to position [0, 0]
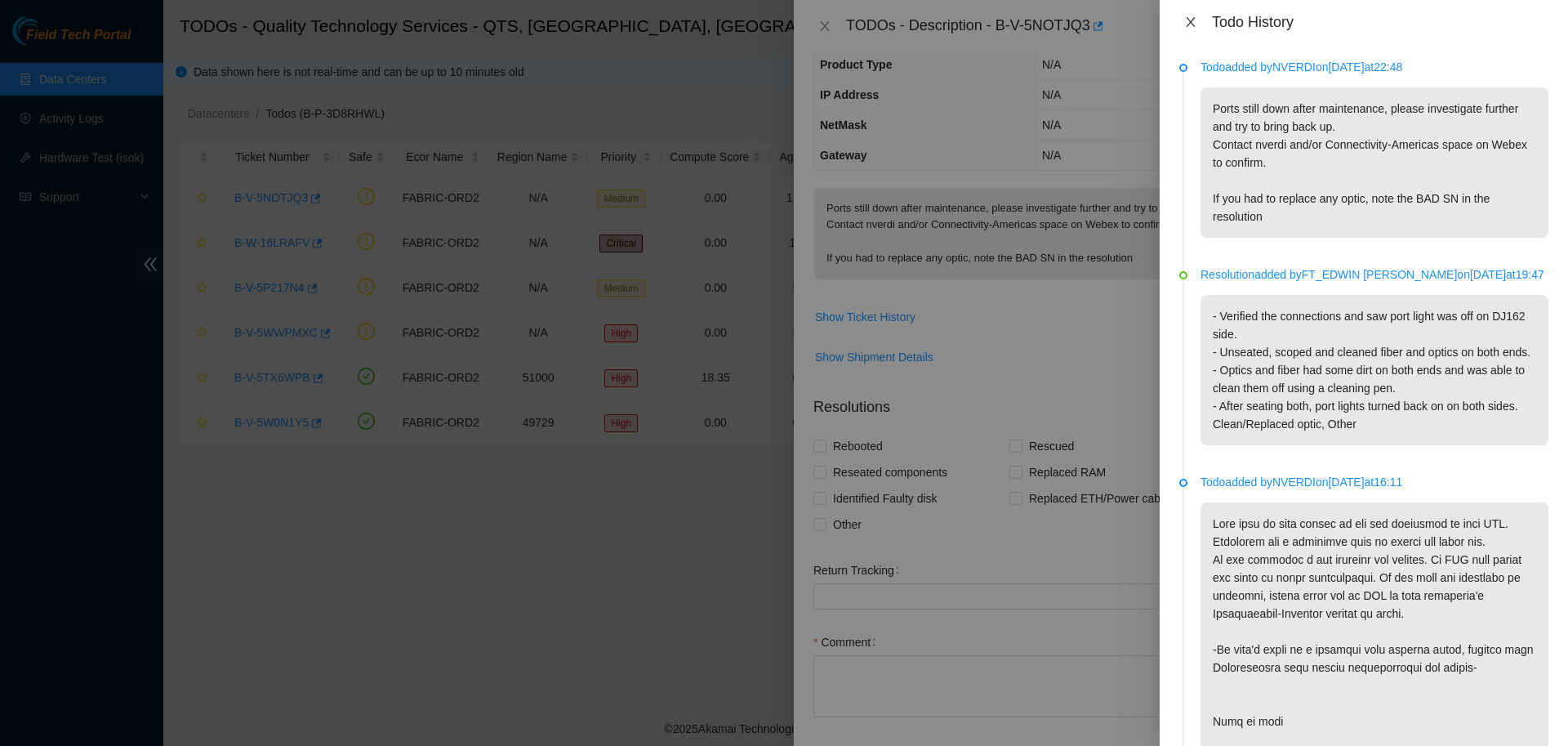
click at [1194, 27] on icon "close" at bounding box center [1190, 21] width 13 height 13
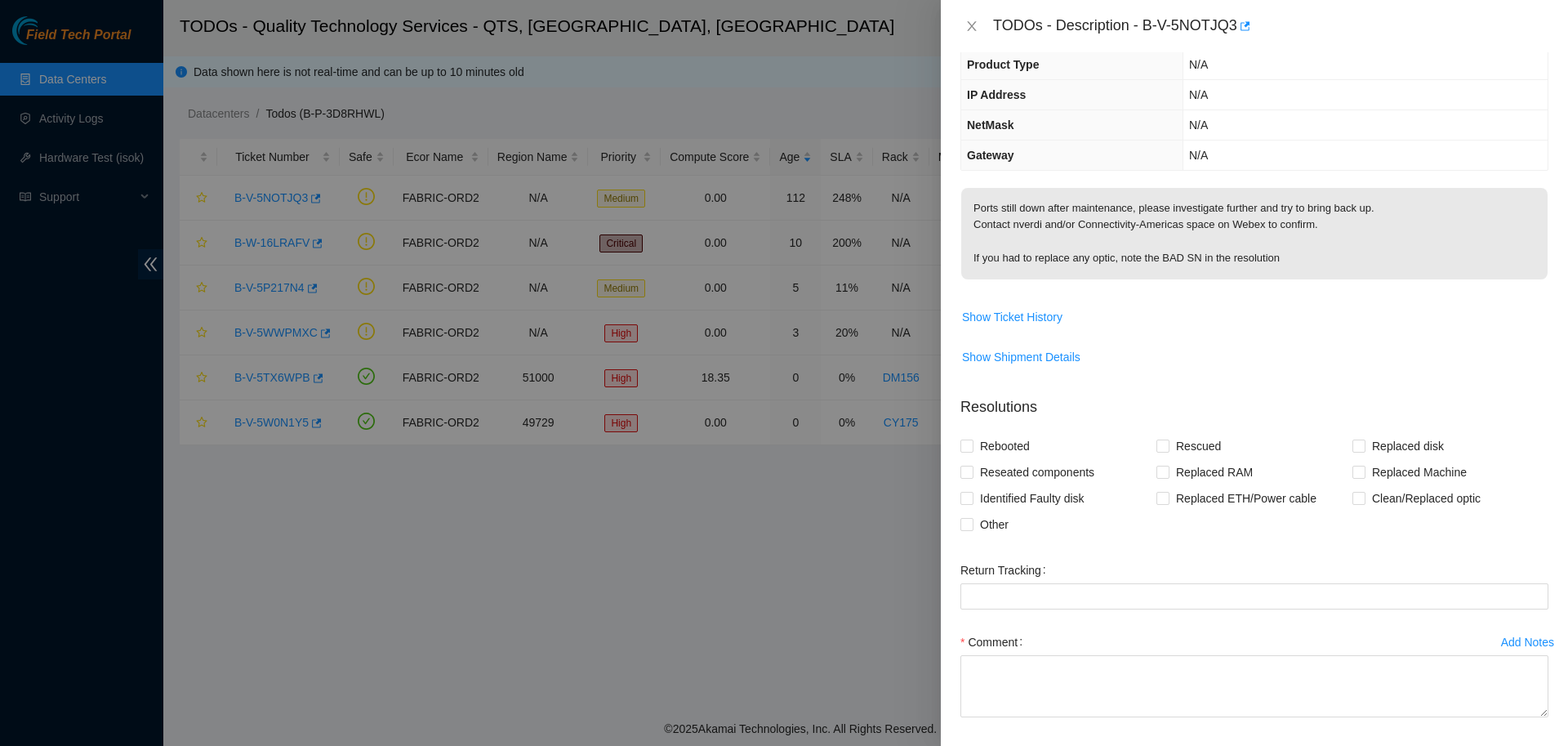
click at [861, 50] on div at bounding box center [784, 373] width 1568 height 746
click at [966, 24] on icon "close" at bounding box center [972, 26] width 13 height 13
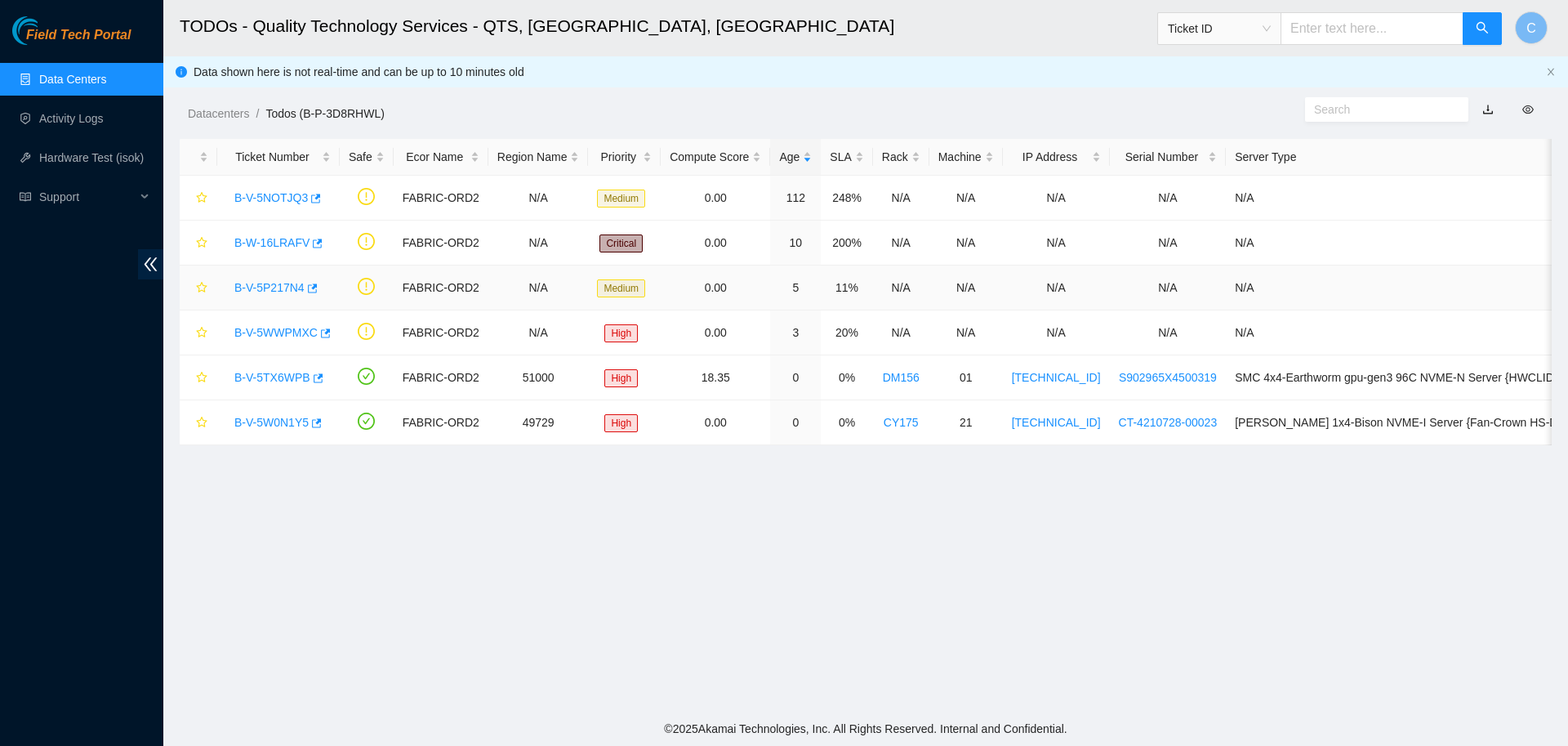
scroll to position [150, 0]
click at [269, 193] on link "B-V-5NOTJQ3" at bounding box center [271, 197] width 73 height 13
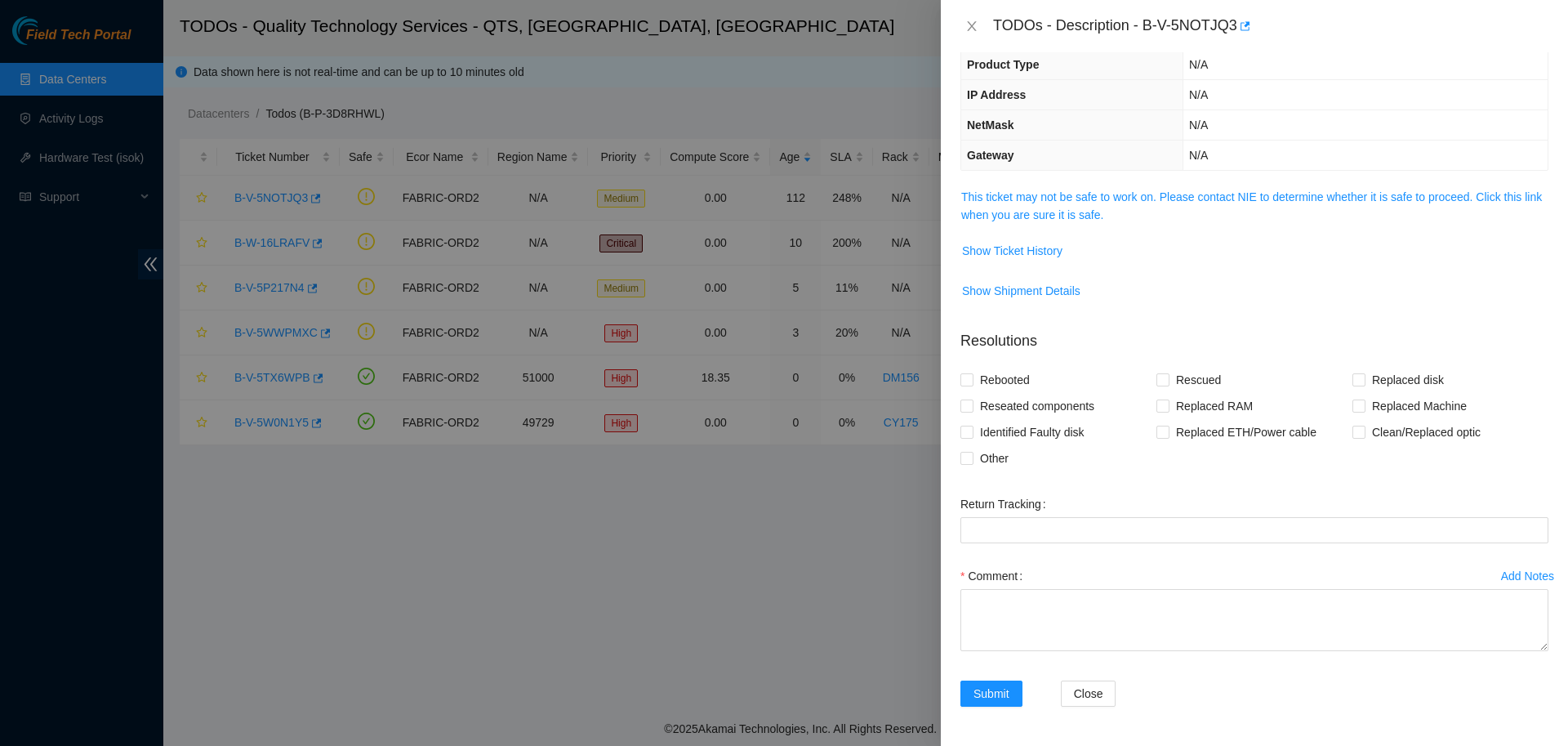
scroll to position [114, 0]
click at [1067, 208] on link "This ticket may not be safe to work on. Please contact NIE to determine whether…" at bounding box center [1252, 206] width 581 height 31
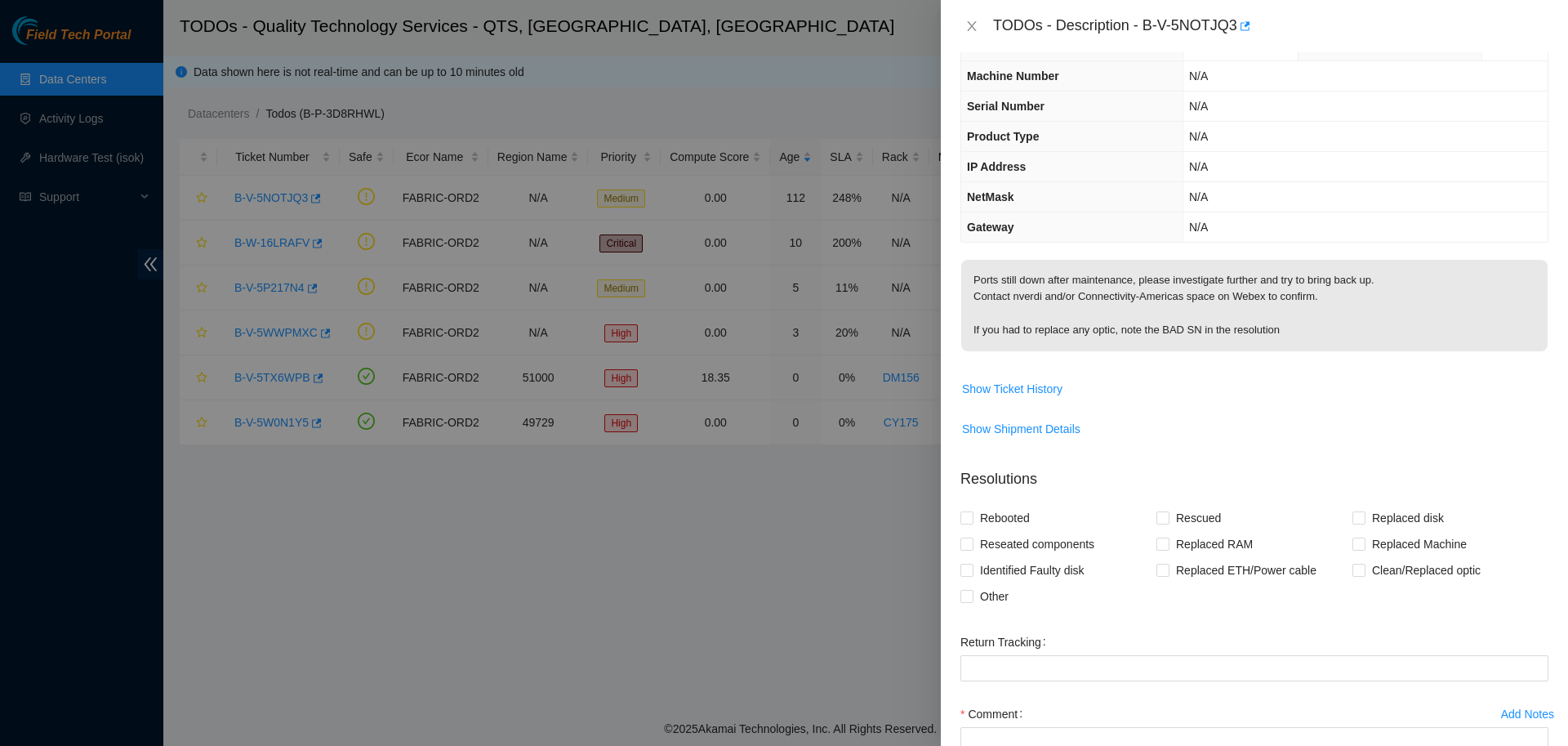
scroll to position [0, 0]
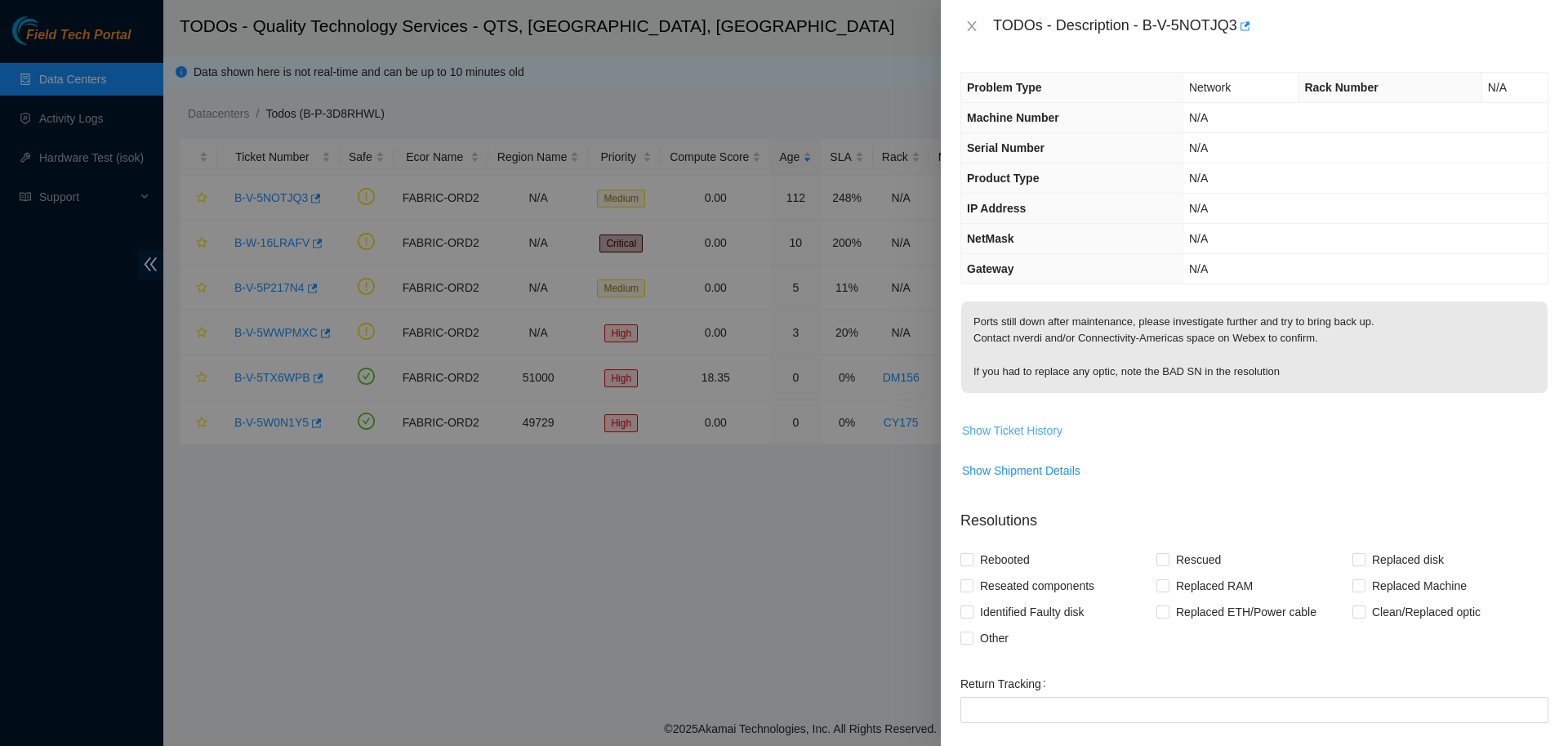
click at [1037, 420] on button "Show Ticket History" at bounding box center [1012, 430] width 102 height 26
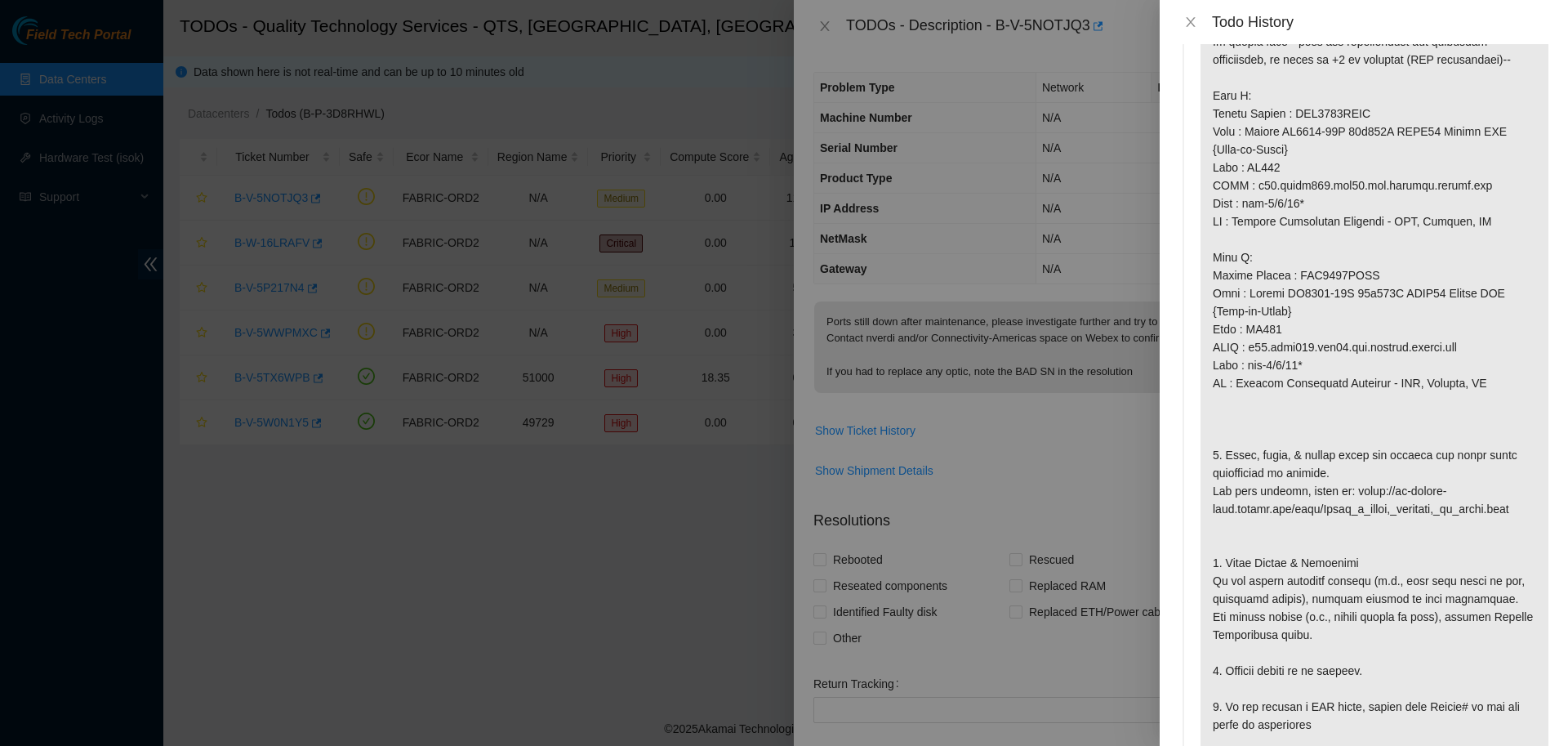
scroll to position [768, 0]
click at [1195, 26] on icon "close" at bounding box center [1190, 21] width 13 height 13
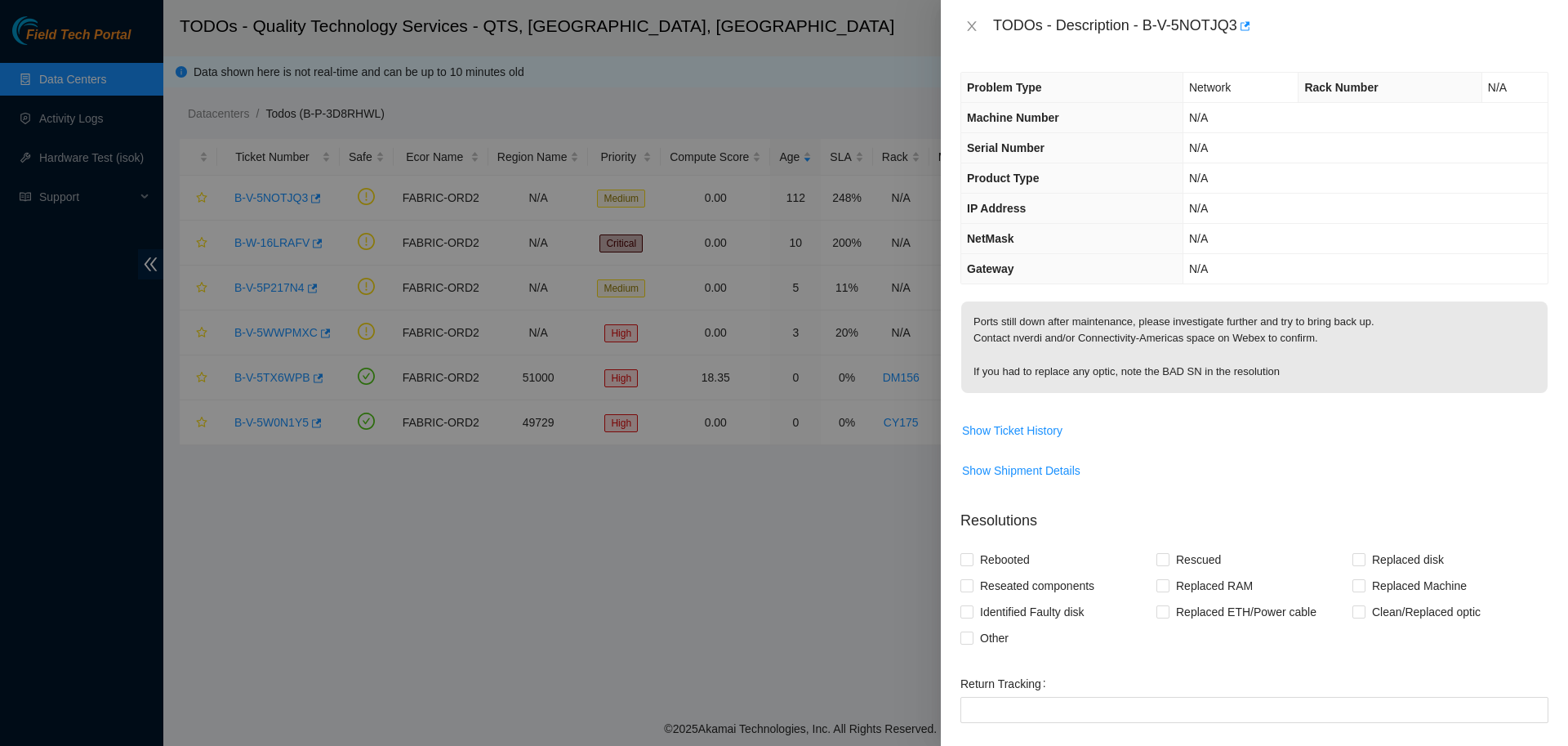
click at [832, 116] on div at bounding box center [784, 373] width 1568 height 746
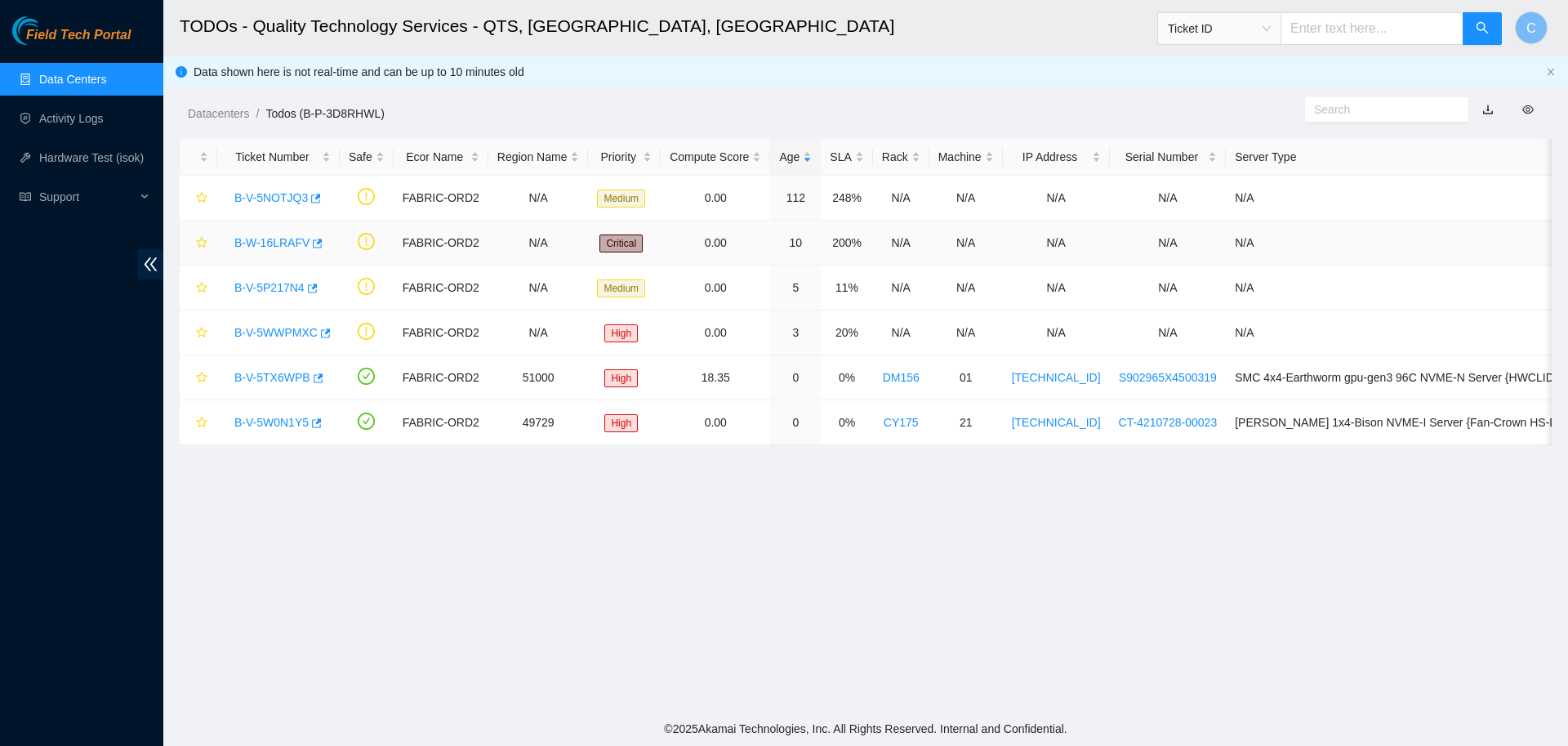
click at [277, 237] on link "B-W-16LRAFV" at bounding box center [272, 242] width 75 height 13
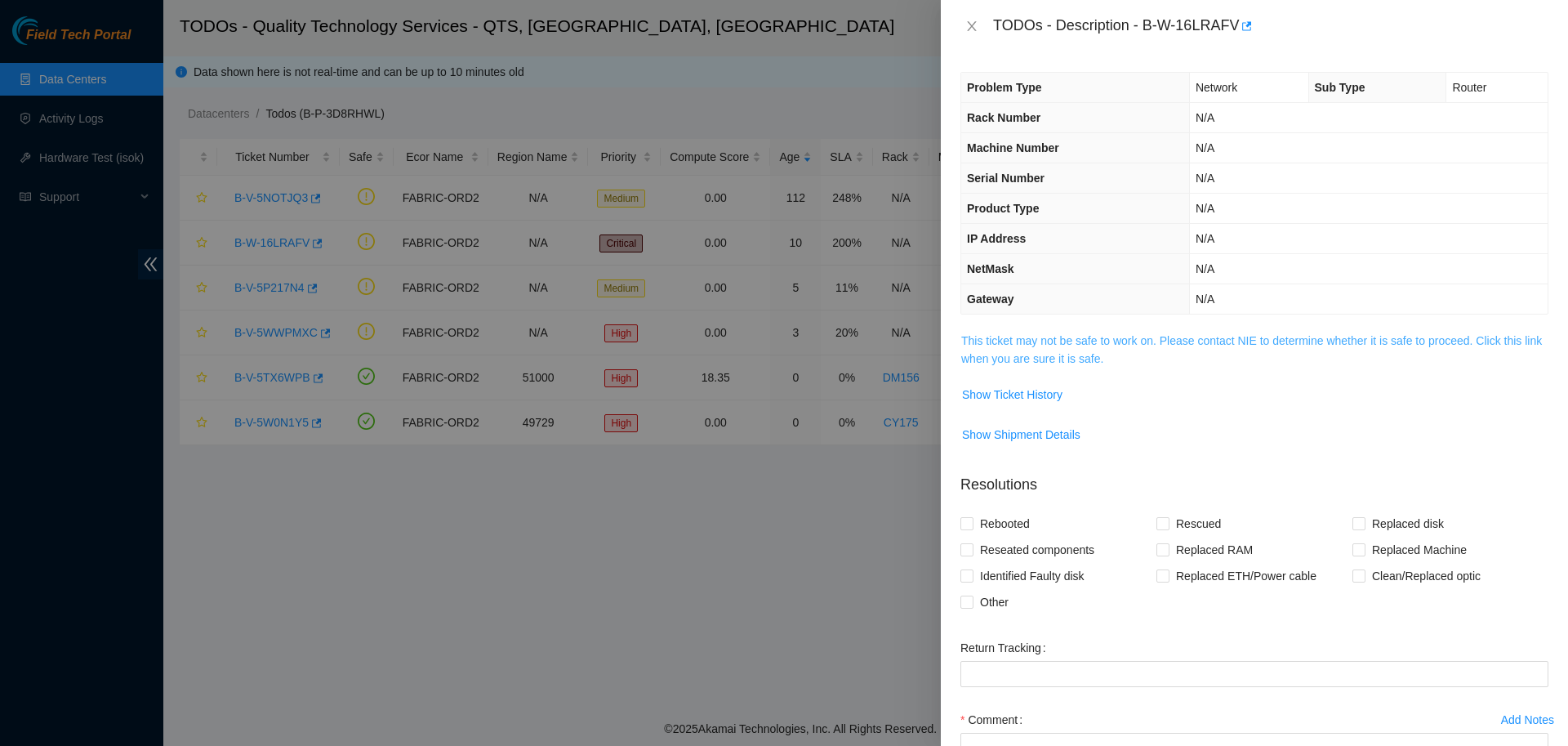
click at [995, 341] on link "This ticket may not be safe to work on. Please contact NIE to determine whether…" at bounding box center [1252, 350] width 581 height 31
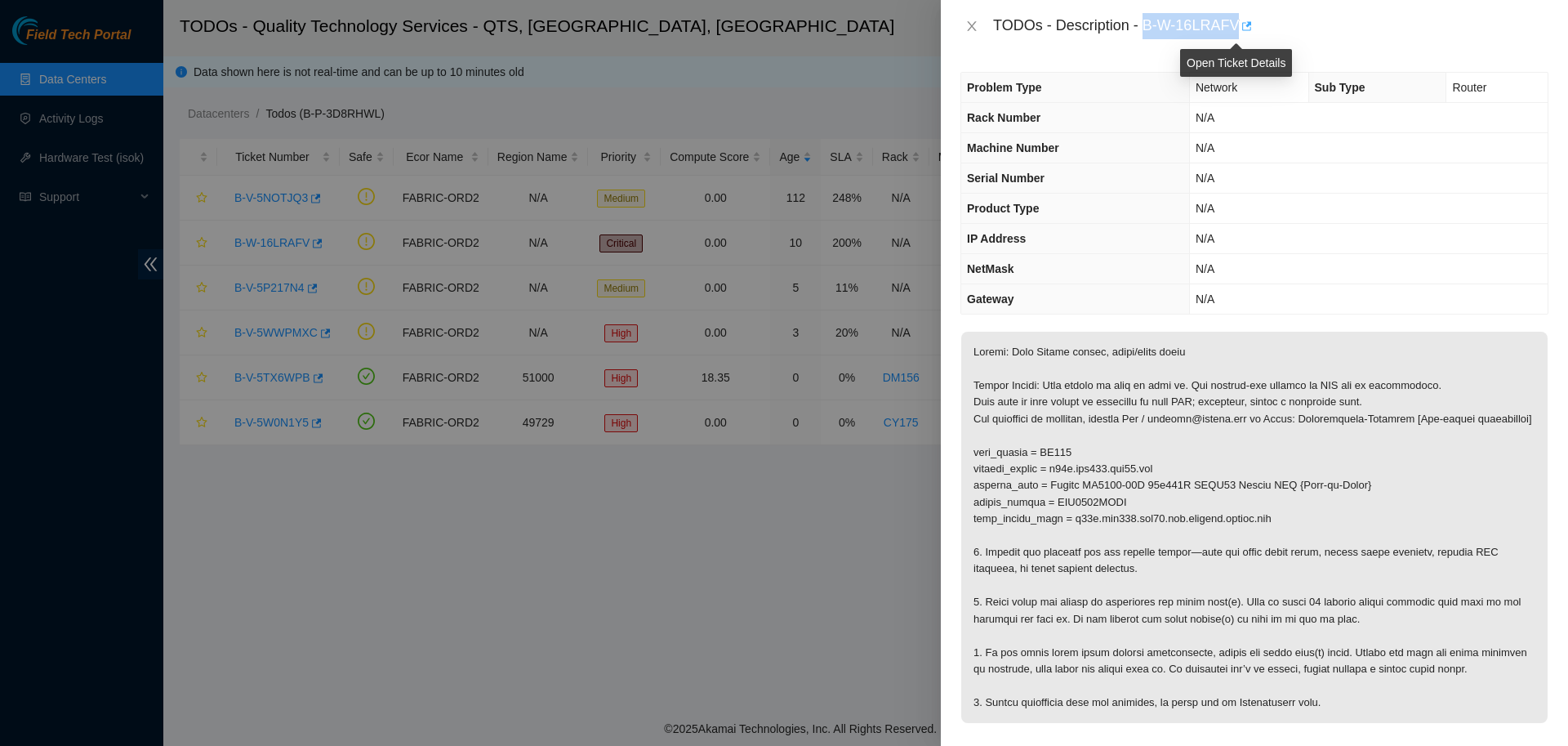
drag, startPoint x: 1136, startPoint y: 26, endPoint x: 1231, endPoint y: 25, distance: 95.0
click at [1231, 25] on div "TODOs - Description - B-W-16LRAFV" at bounding box center [1271, 26] width 555 height 26
click at [976, 25] on icon "close" at bounding box center [972, 26] width 13 height 13
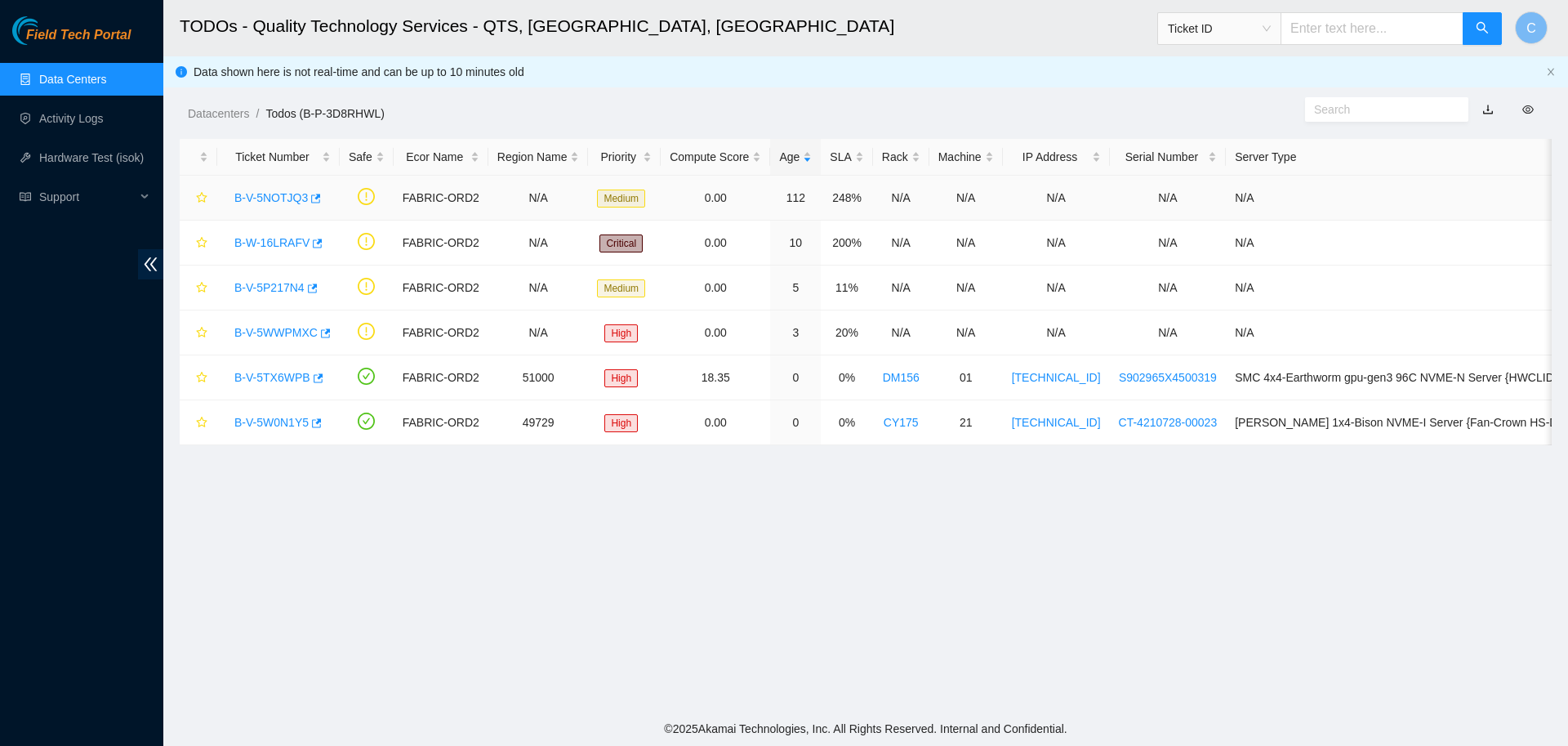
click at [269, 201] on link "B-V-5NOTJQ3" at bounding box center [271, 197] width 73 height 13
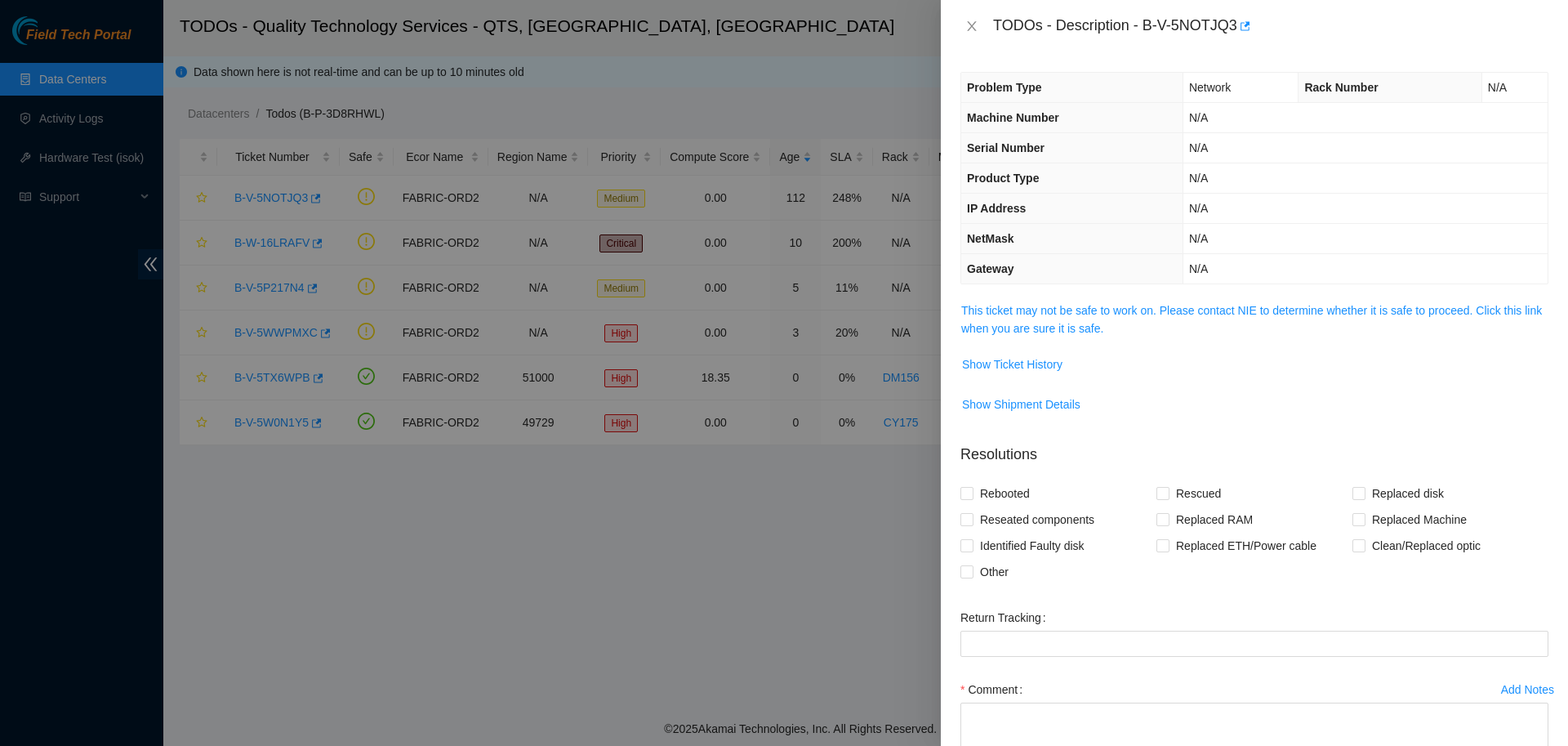
click at [989, 320] on span "This ticket may not be safe to work on. Please contact NIE to determine whether…" at bounding box center [1254, 320] width 586 height 36
click at [1011, 314] on link "This ticket may not be safe to work on. Please contact NIE to determine whether…" at bounding box center [1252, 320] width 581 height 31
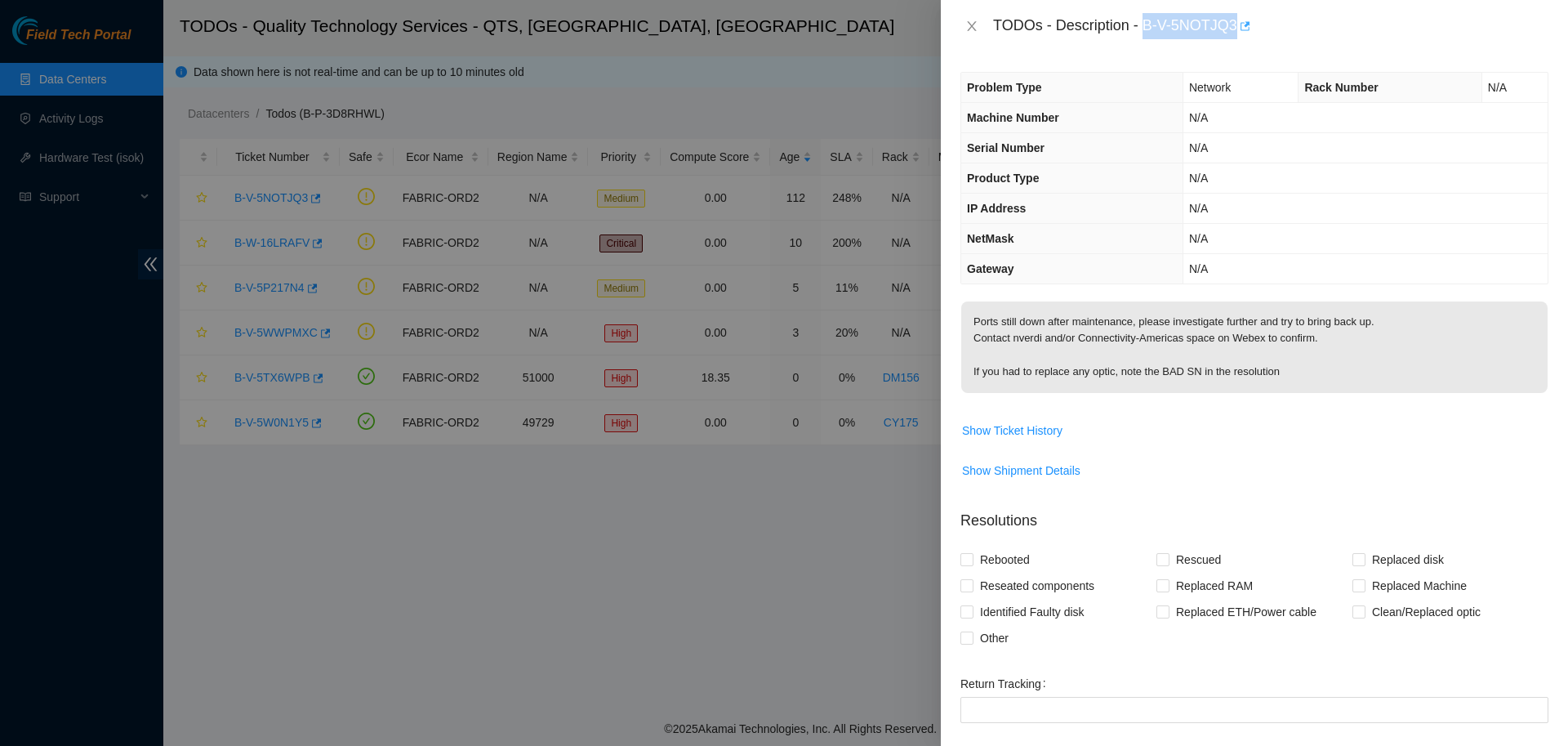
drag, startPoint x: 1138, startPoint y: 26, endPoint x: 1229, endPoint y: 26, distance: 91.0
click at [1229, 26] on div "TODOs - Description - B-V-5NOTJQ3" at bounding box center [1271, 26] width 555 height 26
copy div "B-V-5NOTJQ3"
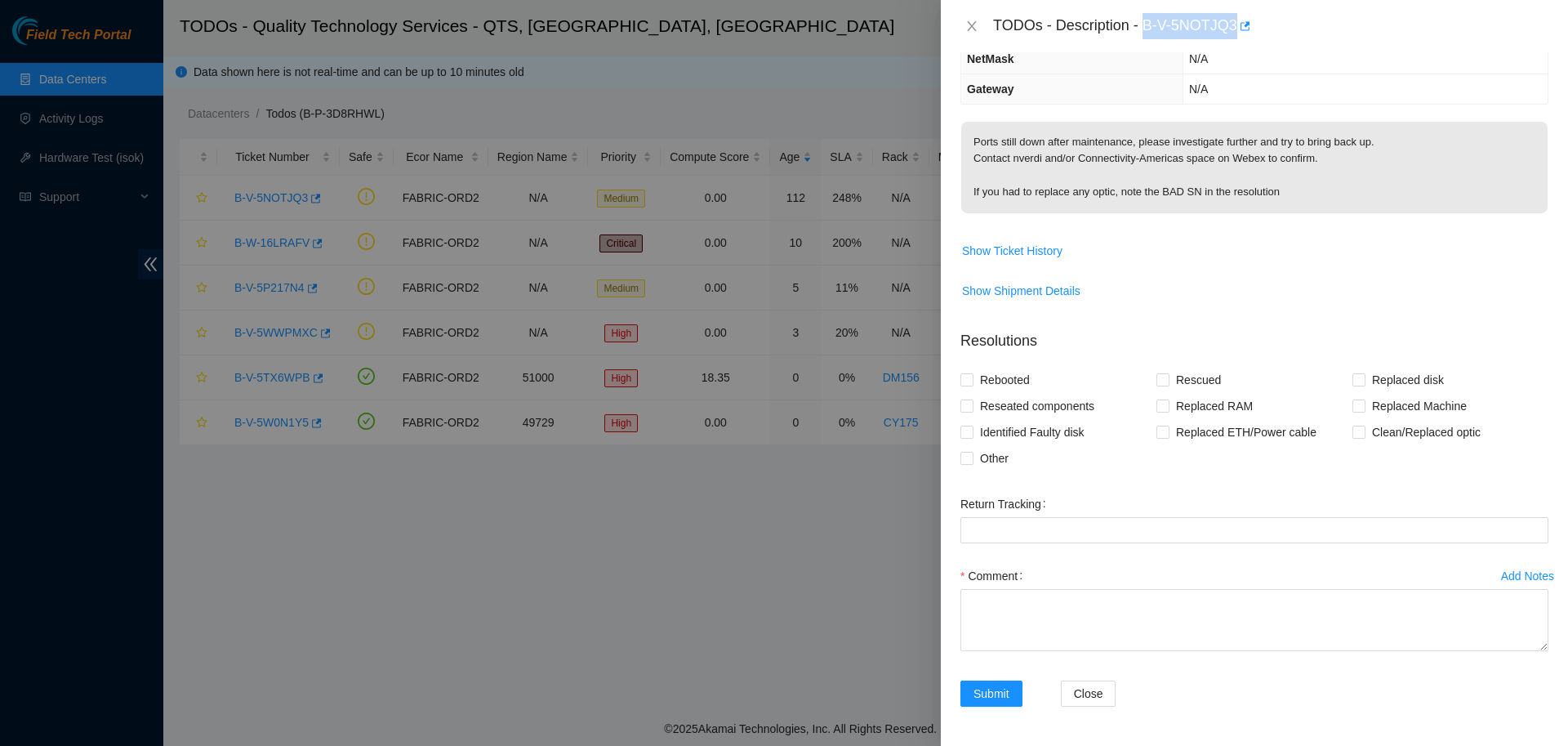
click at [1507, 574] on div "Add Notes" at bounding box center [1528, 575] width 53 height 11
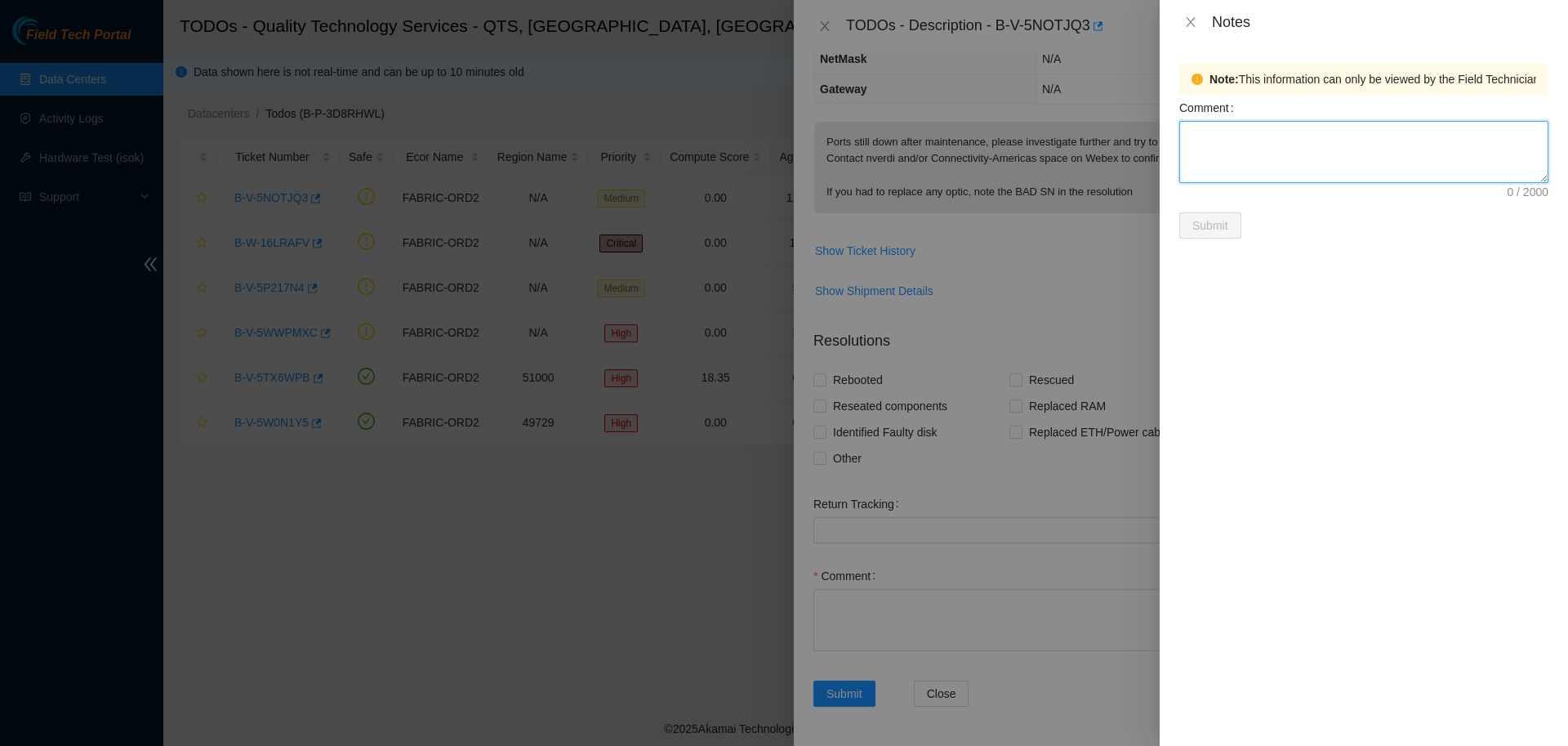
click at [1238, 150] on textarea "Comment" at bounding box center [1364, 151] width 369 height 62
type textarea "Labels on patches do not match path provided in ticket - will have to dig more …"
click at [1227, 228] on span "Submit" at bounding box center [1211, 225] width 36 height 18
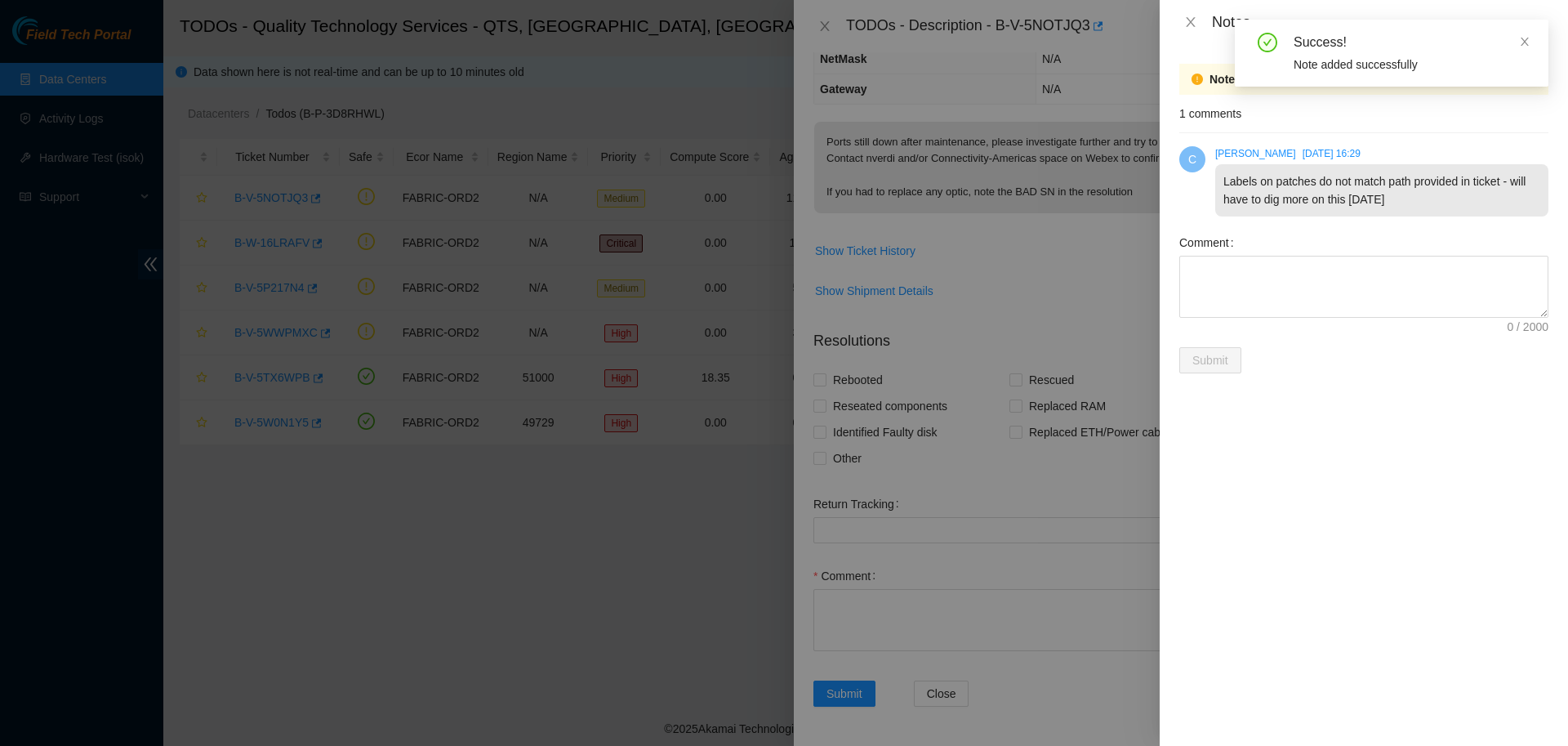
click at [825, 29] on div at bounding box center [784, 373] width 1568 height 746
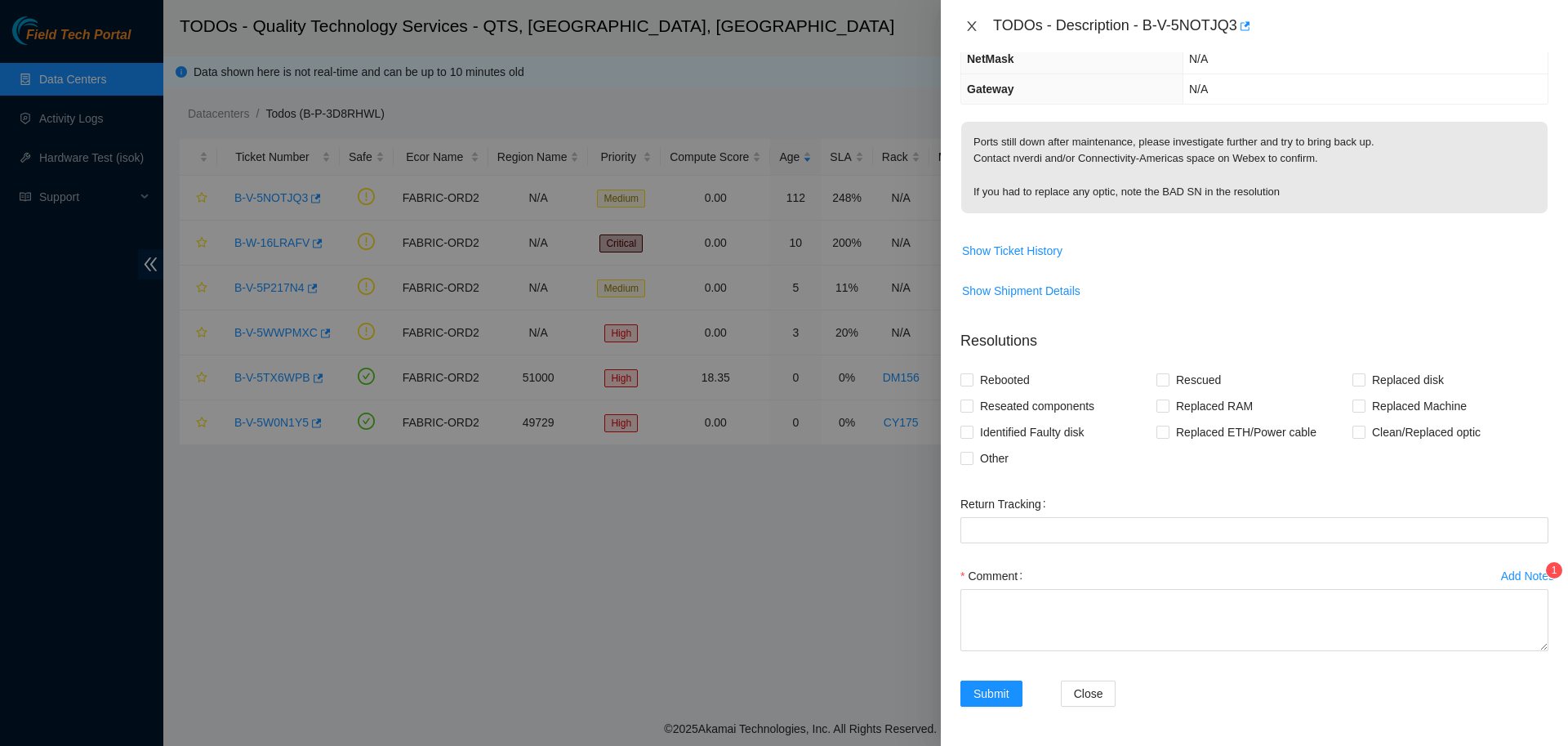
click at [965, 19] on button "Close" at bounding box center [972, 26] width 23 height 15
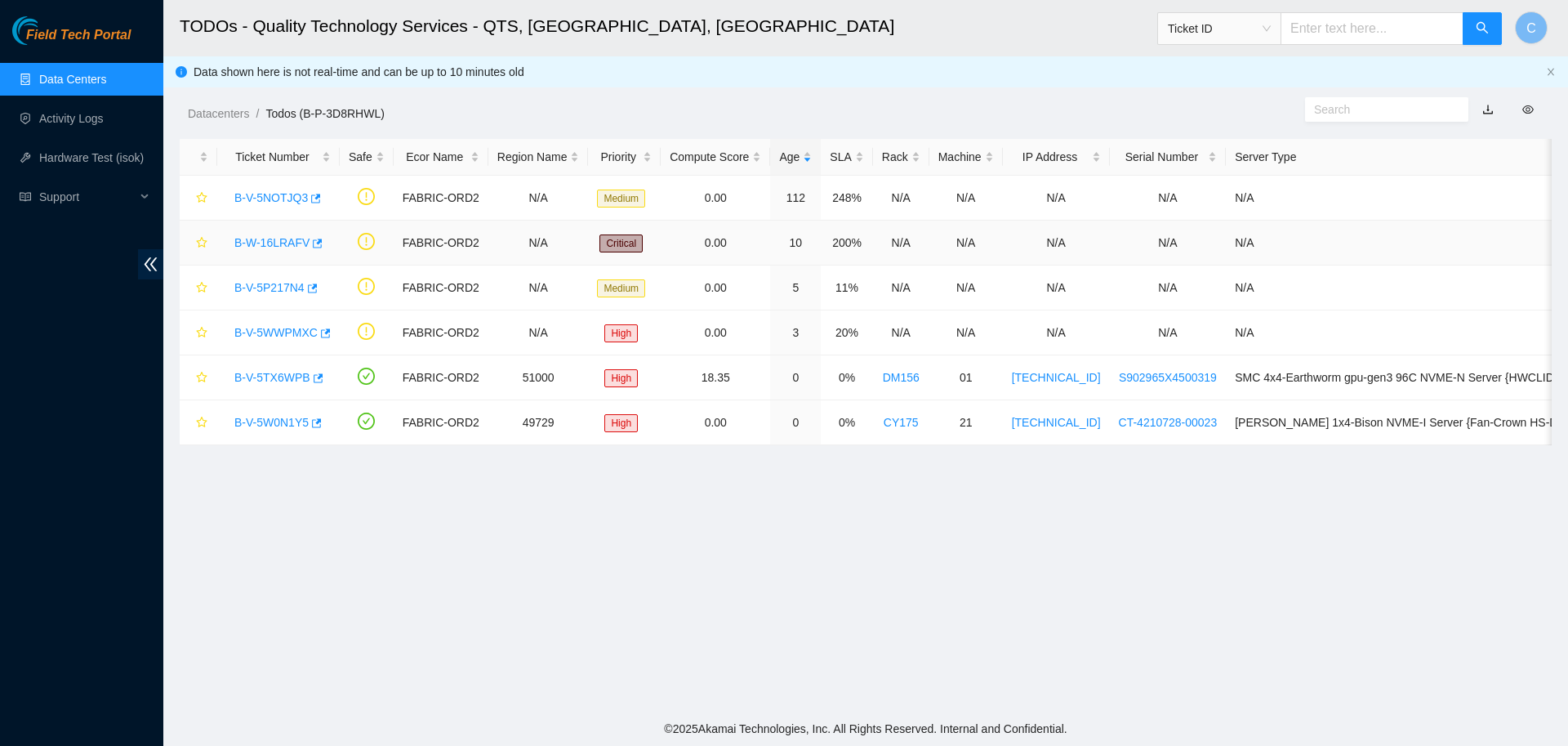
click at [273, 248] on link "B-W-16LRAFV" at bounding box center [272, 242] width 75 height 13
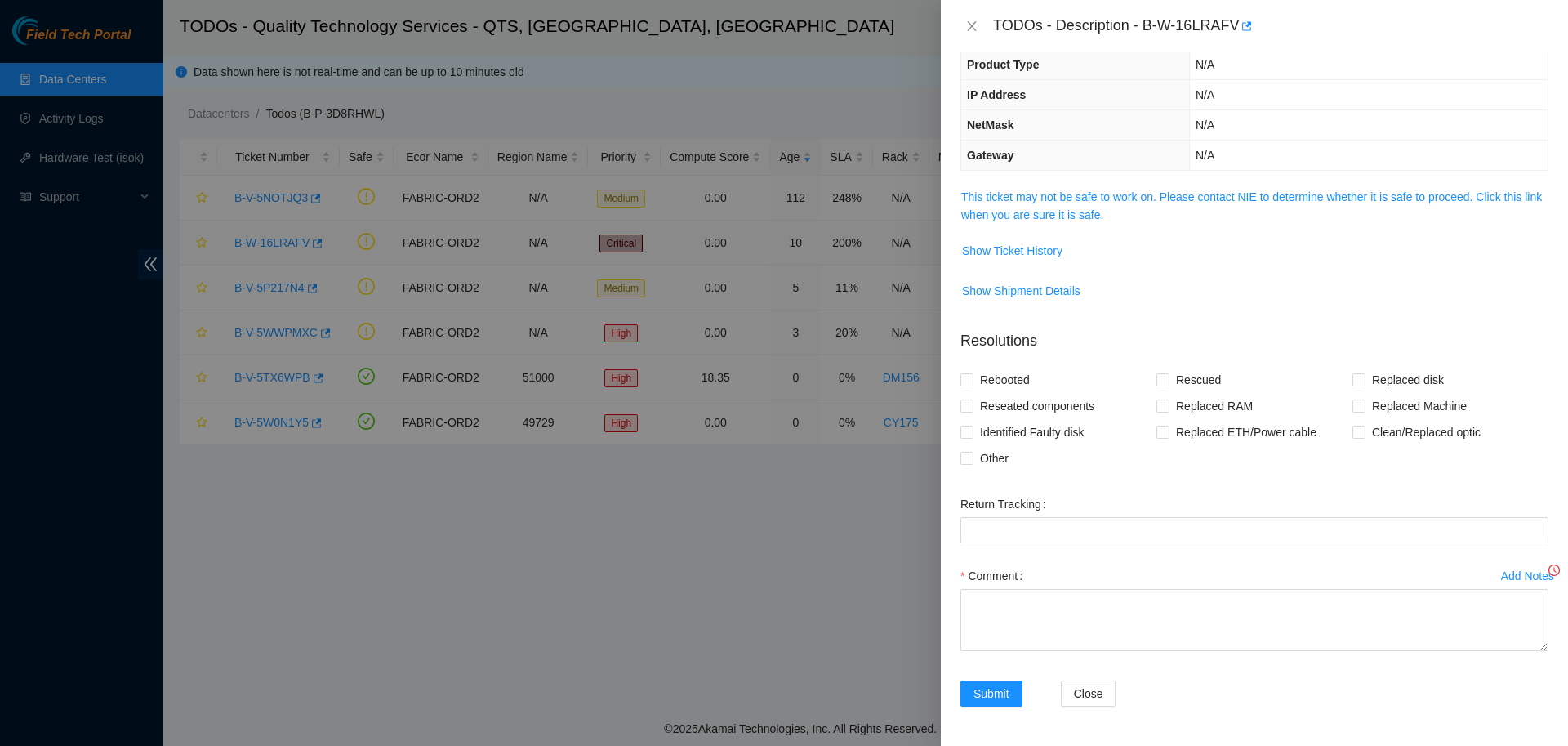
scroll to position [114, 0]
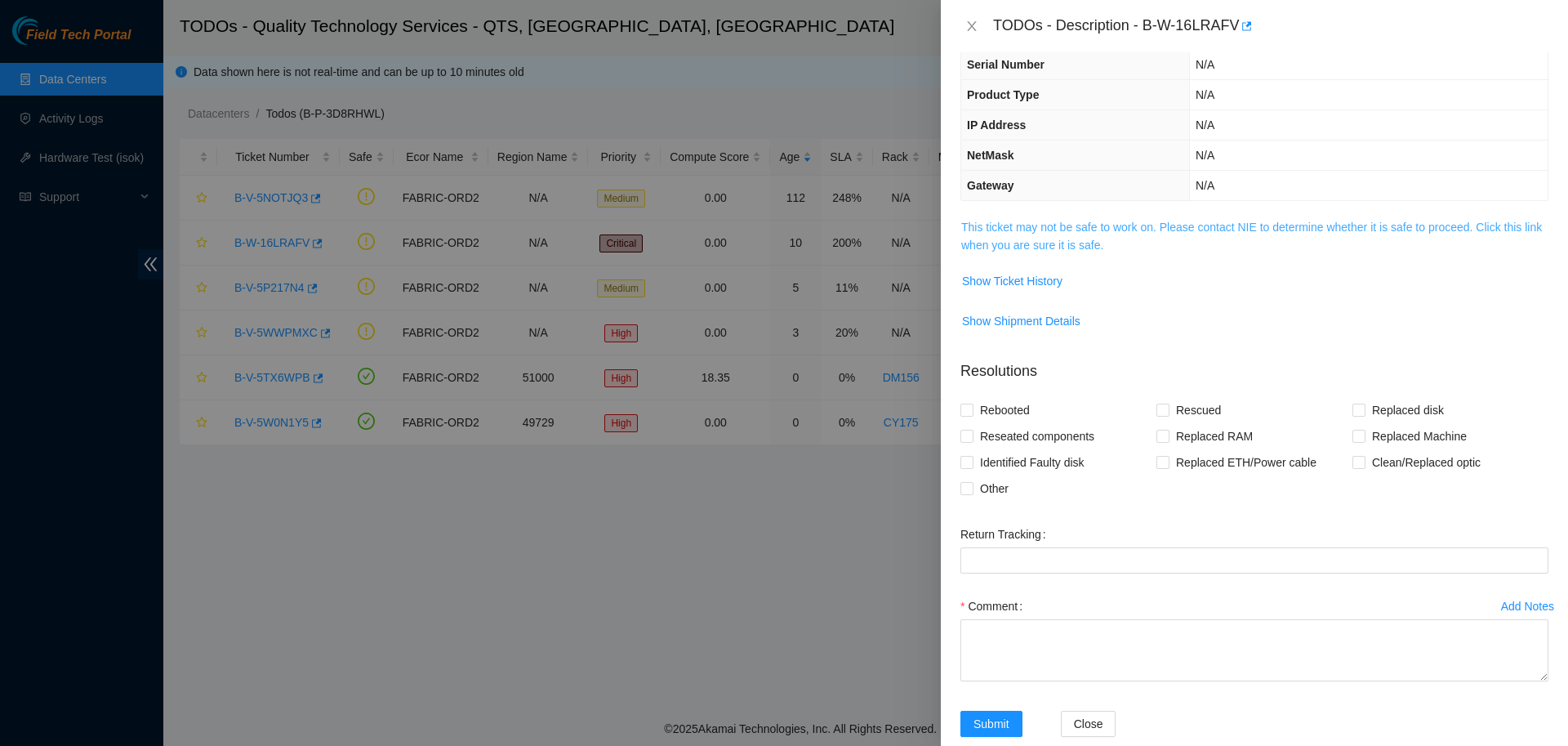
click at [1016, 231] on link "This ticket may not be safe to work on. Please contact NIE to determine whether…" at bounding box center [1252, 236] width 581 height 31
